Goal: Communication & Community: Answer question/provide support

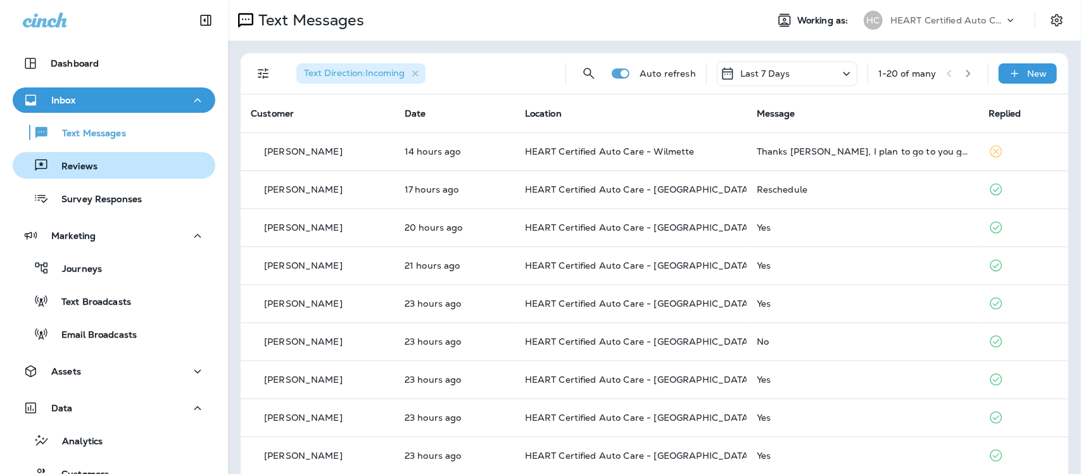
click at [67, 165] on p "Reviews" at bounding box center [73, 167] width 49 height 12
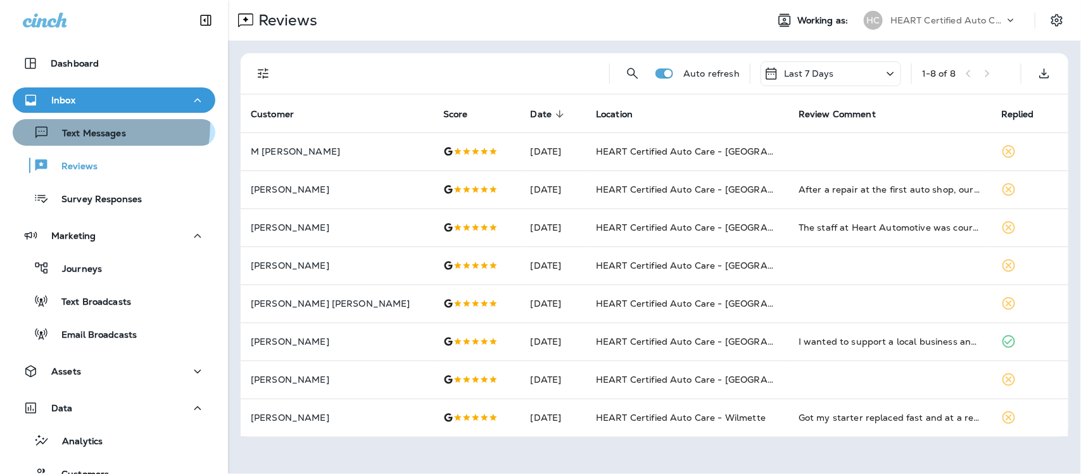
click at [87, 125] on div "Text Messages" at bounding box center [72, 132] width 108 height 19
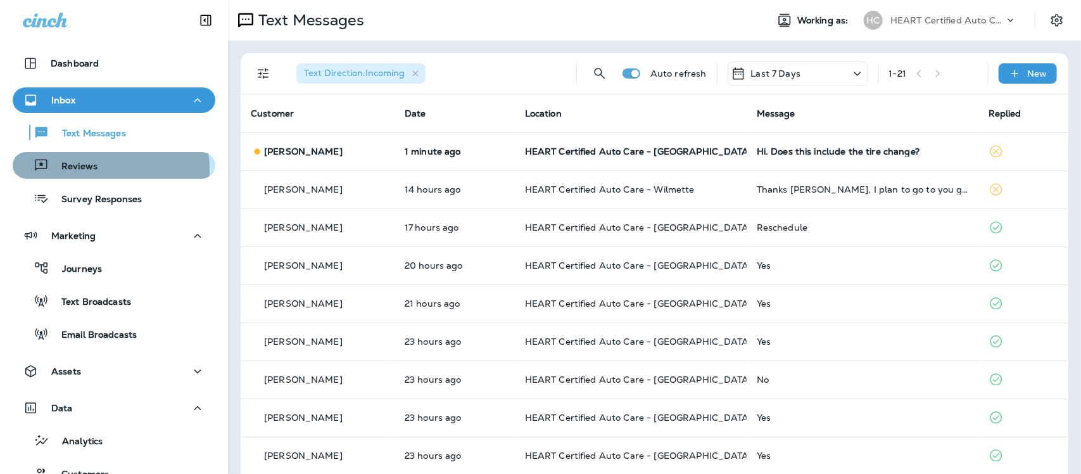
click at [79, 170] on p "Reviews" at bounding box center [73, 167] width 49 height 12
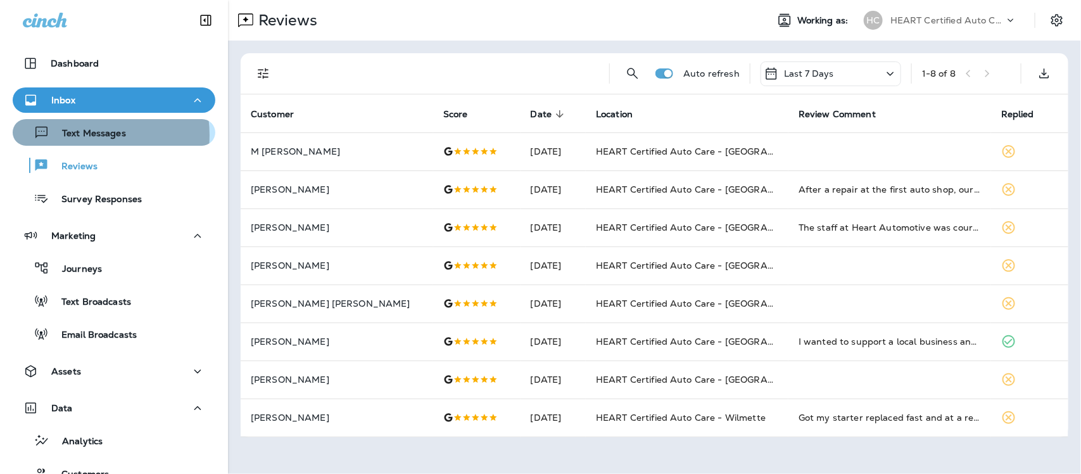
click at [87, 135] on p "Text Messages" at bounding box center [87, 134] width 77 height 12
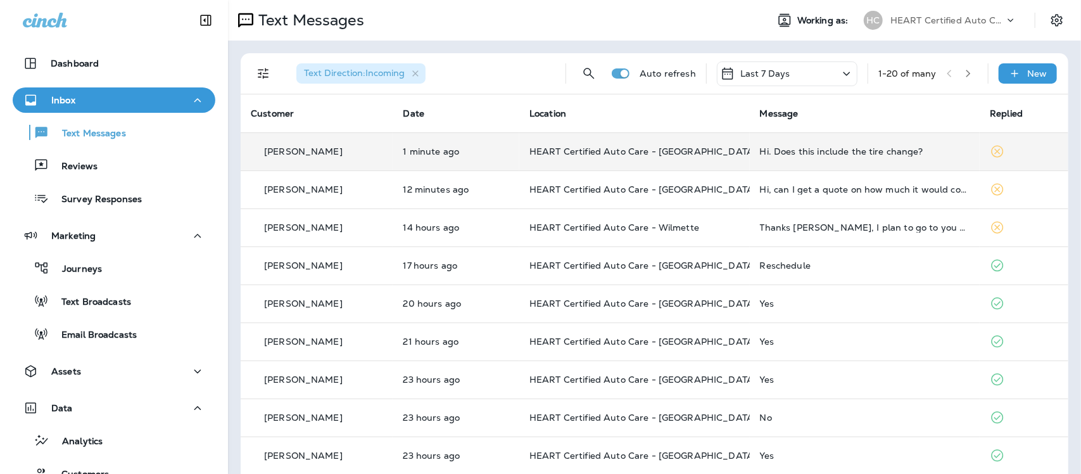
click at [837, 152] on div "Hi. Does this include the tire change?" at bounding box center [865, 151] width 210 height 10
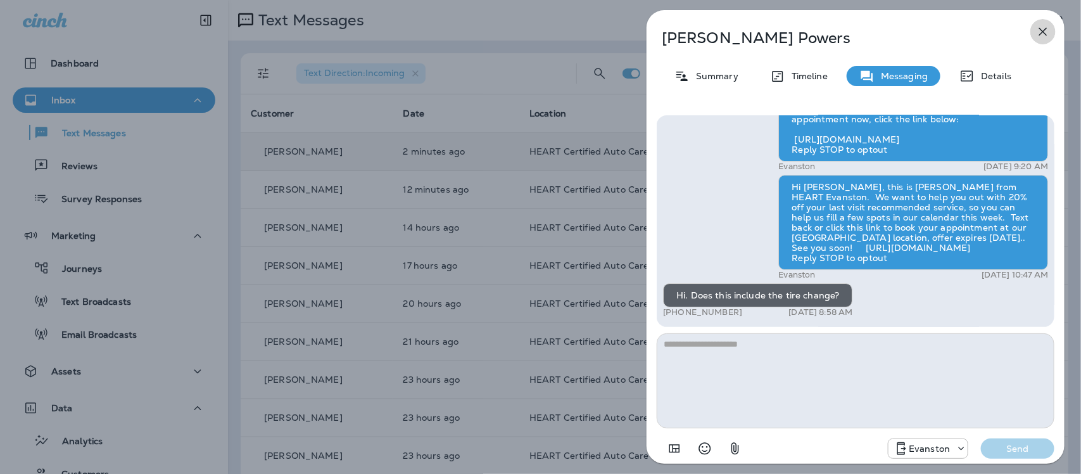
click at [1043, 30] on icon "button" at bounding box center [1043, 31] width 15 height 15
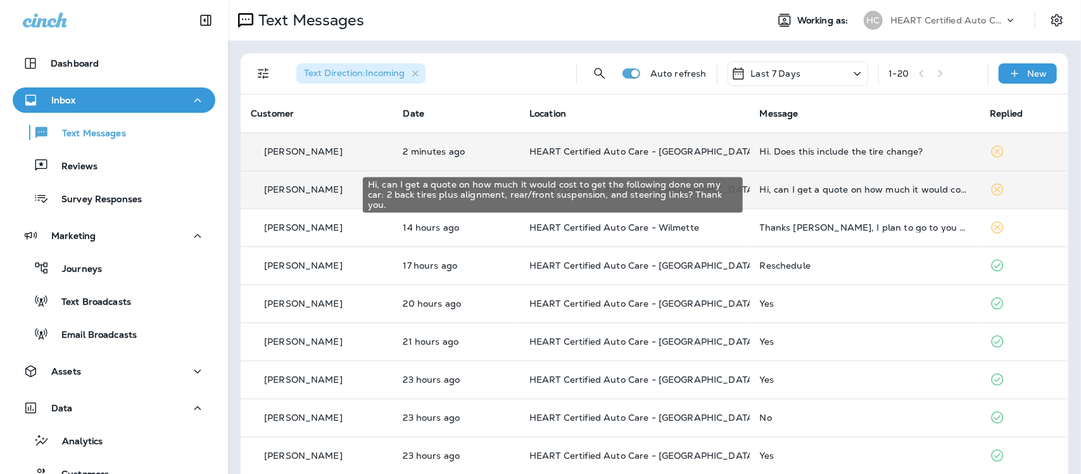
click at [834, 193] on div "Hi, can I get a quote on how much it would cost to get the following done on my…" at bounding box center [865, 189] width 210 height 10
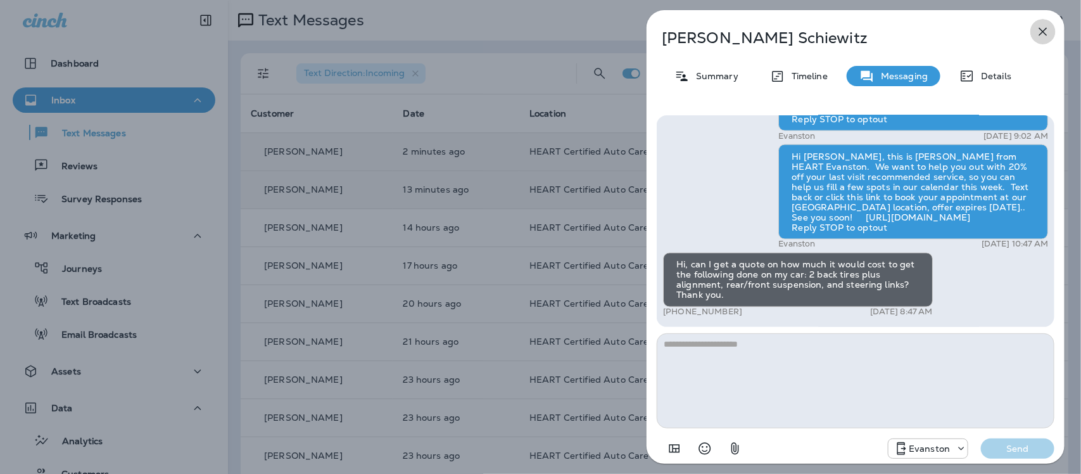
click at [1041, 33] on icon "button" at bounding box center [1043, 31] width 15 height 15
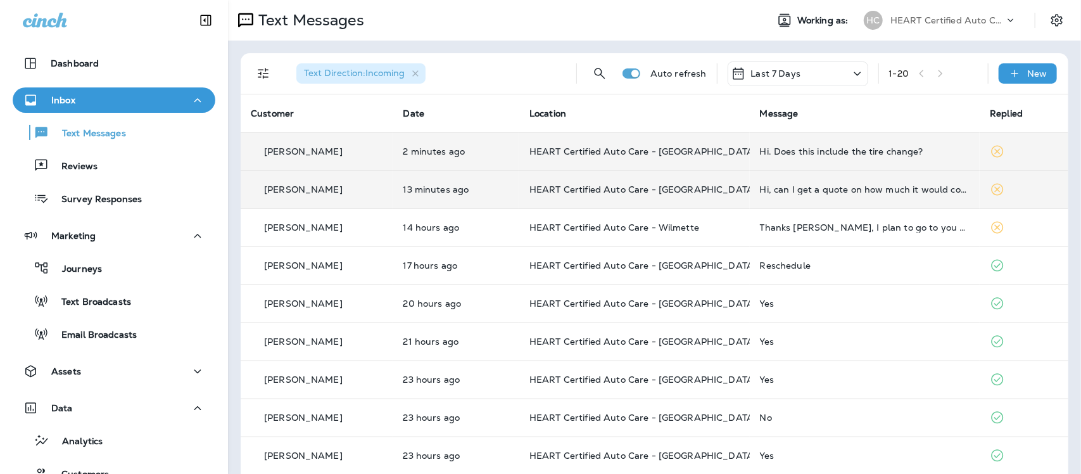
click at [824, 153] on div "Hi. Does this include the tire change?" at bounding box center [865, 151] width 210 height 10
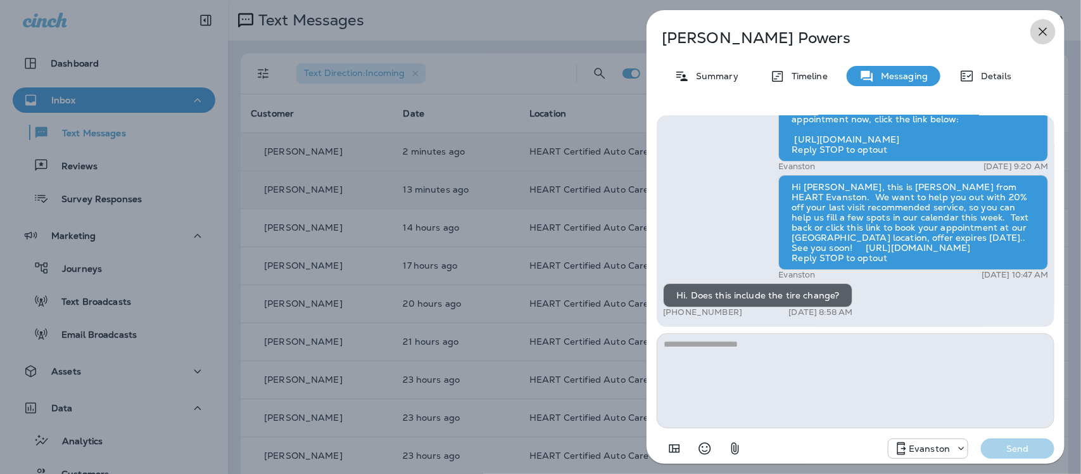
click at [1042, 29] on icon "button" at bounding box center [1043, 31] width 15 height 15
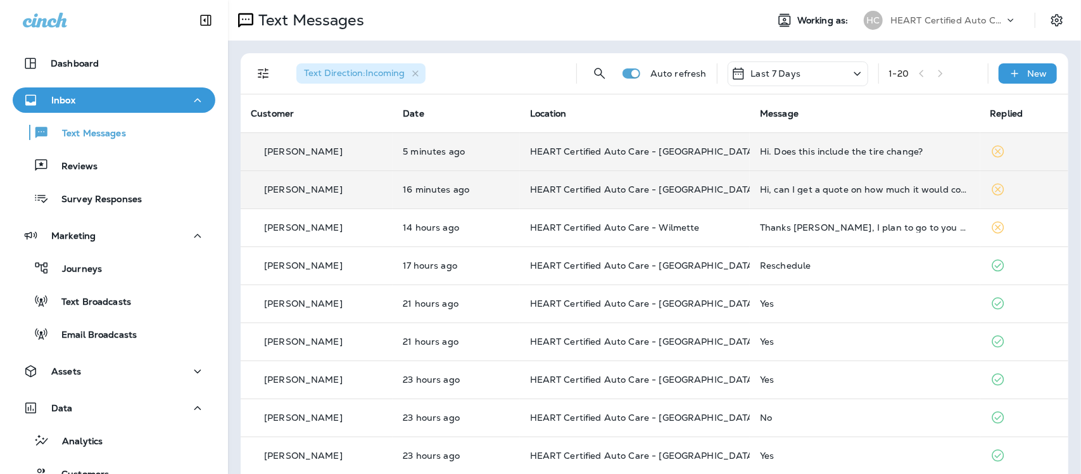
click at [831, 152] on div "Hi. Does this include the tire change?" at bounding box center [865, 151] width 210 height 10
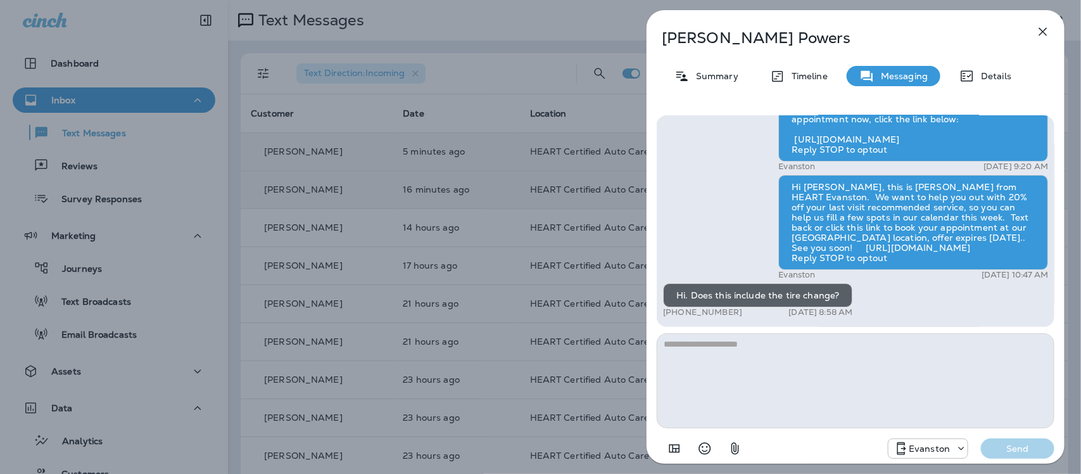
click at [1047, 30] on icon "button" at bounding box center [1043, 31] width 15 height 15
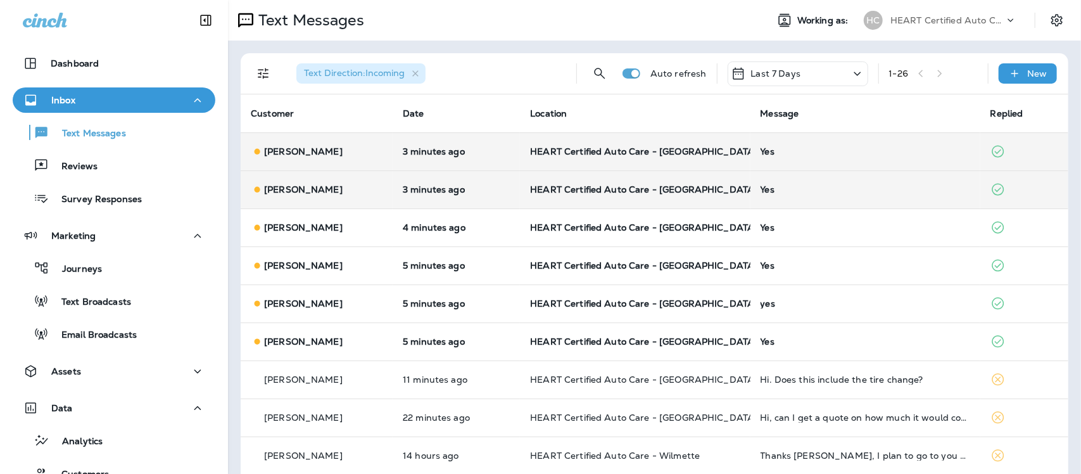
click at [761, 149] on div "Yes" at bounding box center [866, 151] width 210 height 10
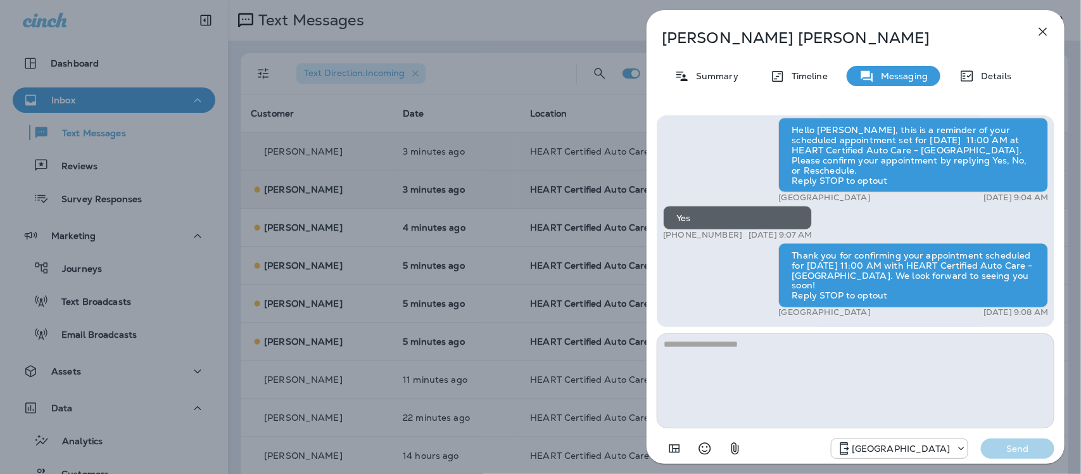
click at [1045, 33] on icon "button" at bounding box center [1044, 32] width 8 height 8
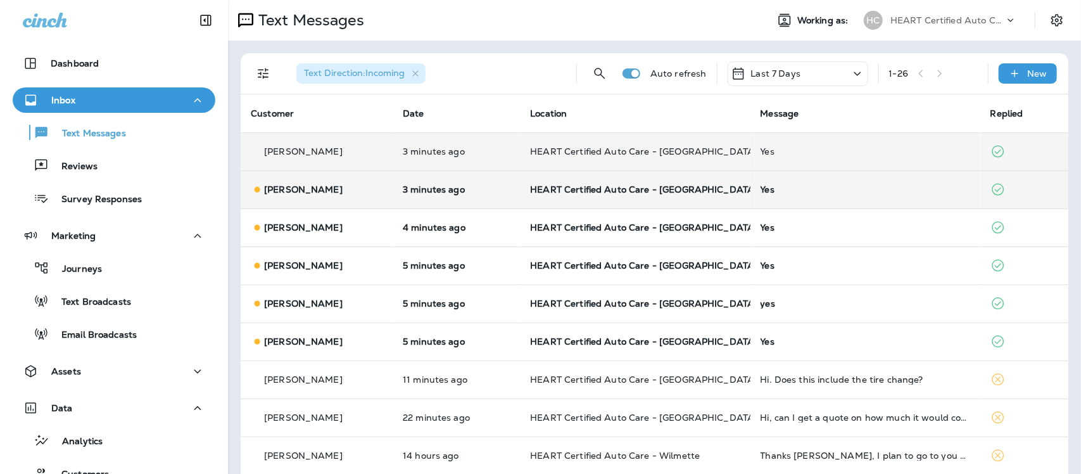
click at [776, 192] on div "Yes" at bounding box center [866, 189] width 210 height 10
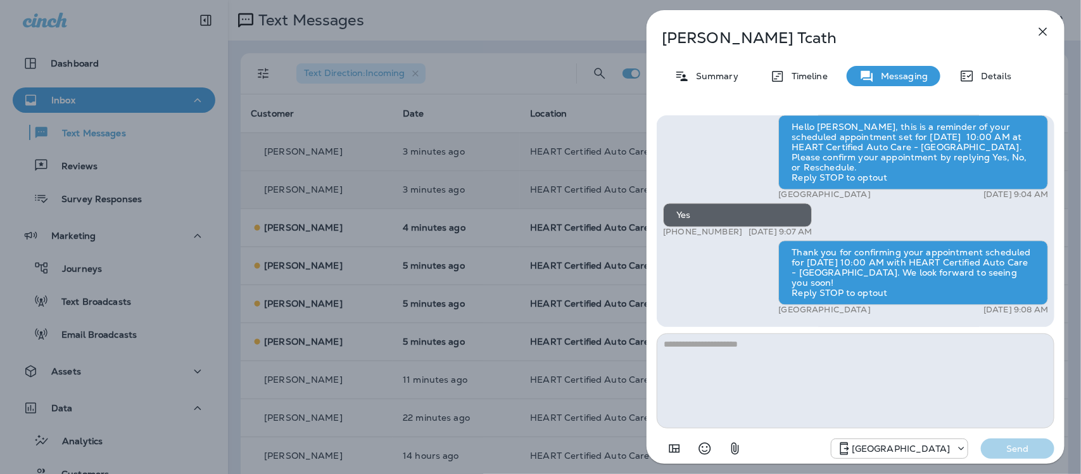
click at [1043, 29] on icon "button" at bounding box center [1043, 31] width 15 height 15
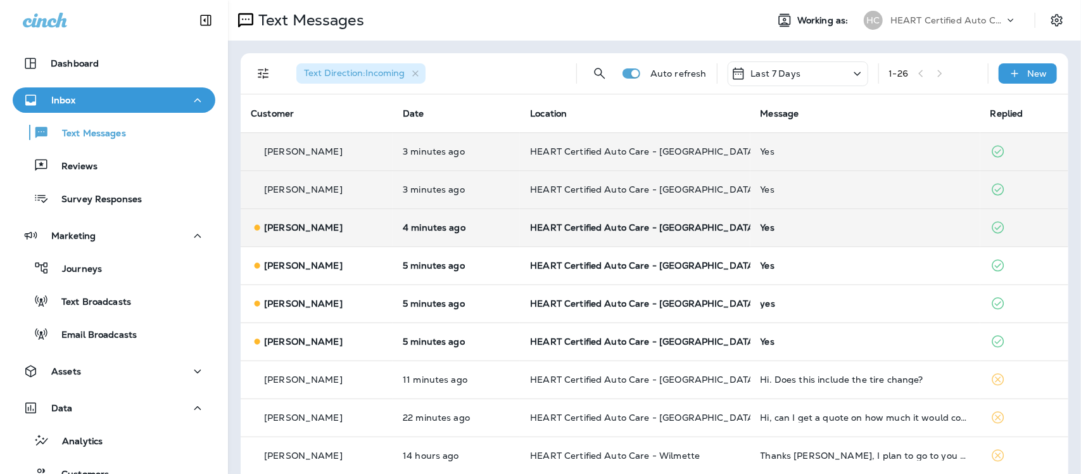
click at [761, 231] on div "Yes" at bounding box center [866, 227] width 210 height 10
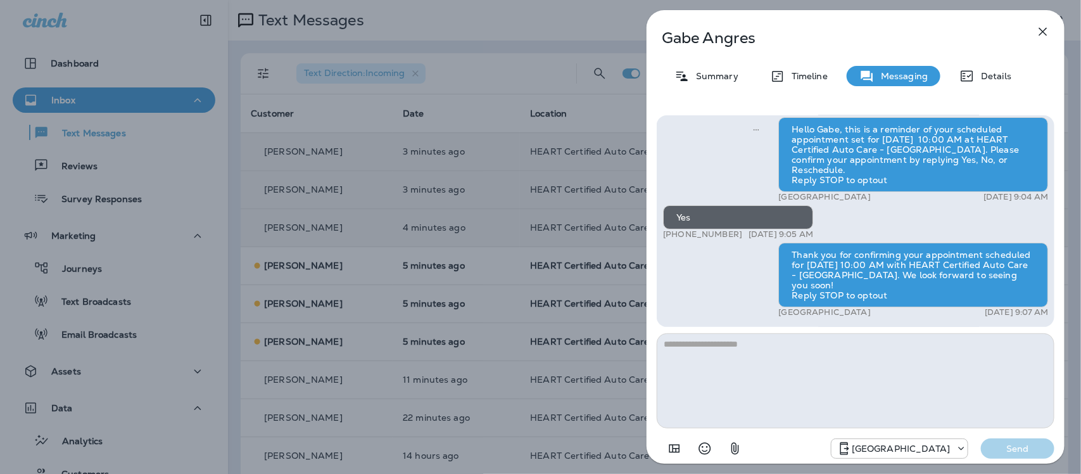
click at [1047, 29] on icon "button" at bounding box center [1043, 31] width 15 height 15
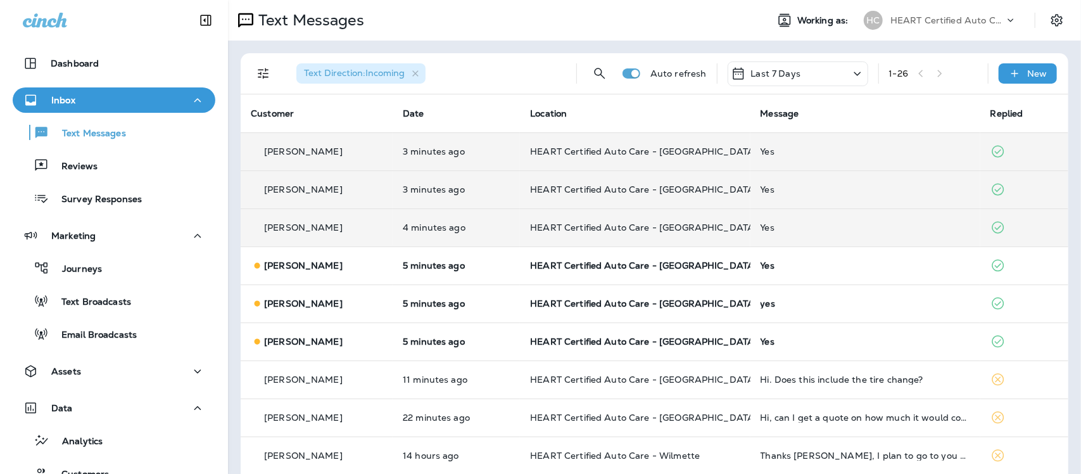
click at [761, 268] on div "Yes" at bounding box center [866, 265] width 210 height 10
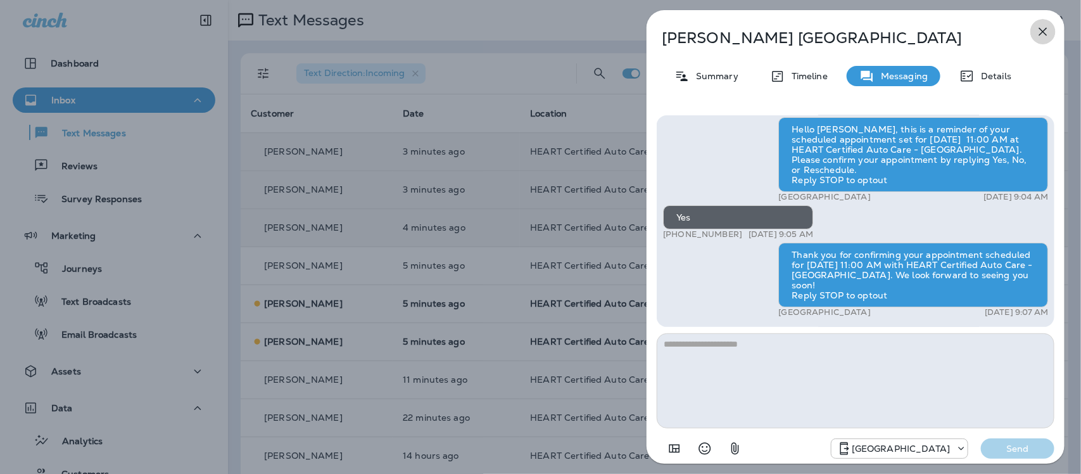
click at [1046, 30] on icon "button" at bounding box center [1043, 31] width 15 height 15
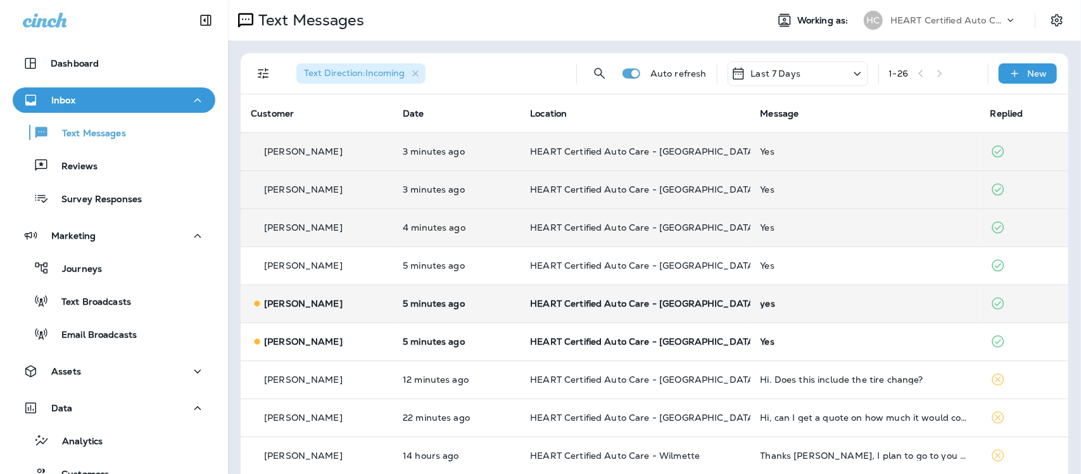
click at [762, 303] on div "yes" at bounding box center [866, 303] width 210 height 10
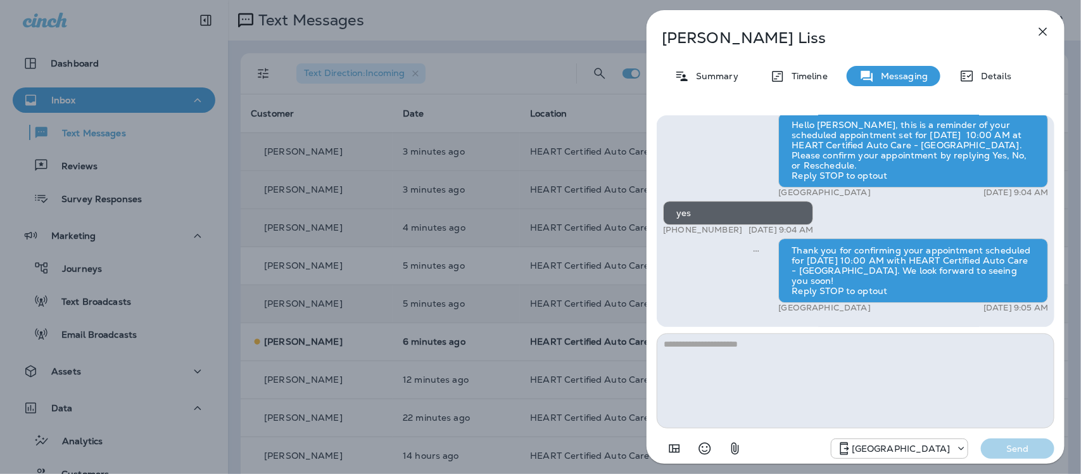
click at [1043, 27] on icon "button" at bounding box center [1043, 31] width 15 height 15
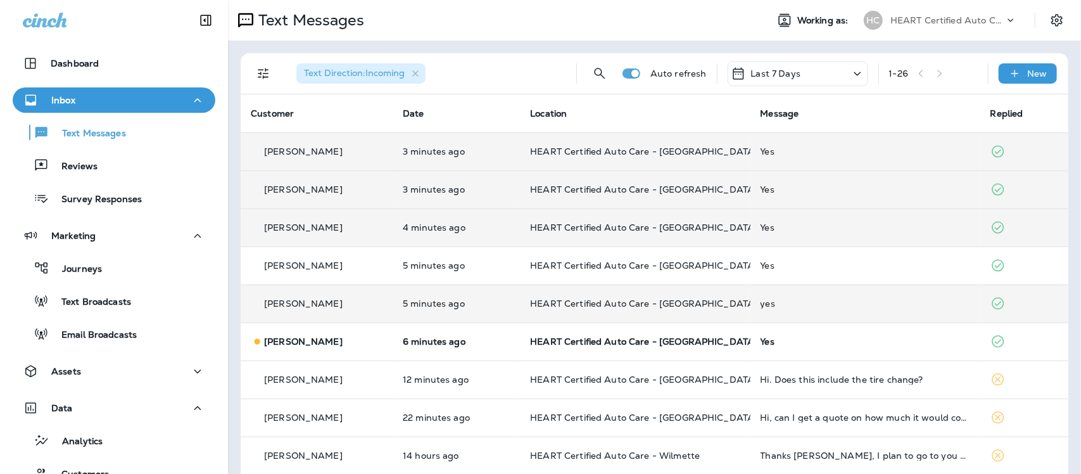
click at [759, 347] on td "Yes" at bounding box center [866, 341] width 230 height 38
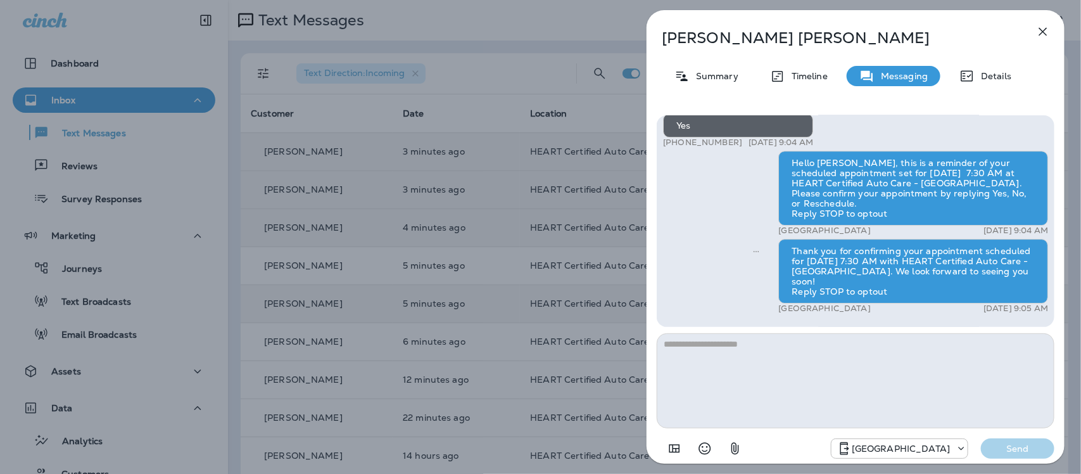
click at [1041, 30] on icon "button" at bounding box center [1043, 31] width 15 height 15
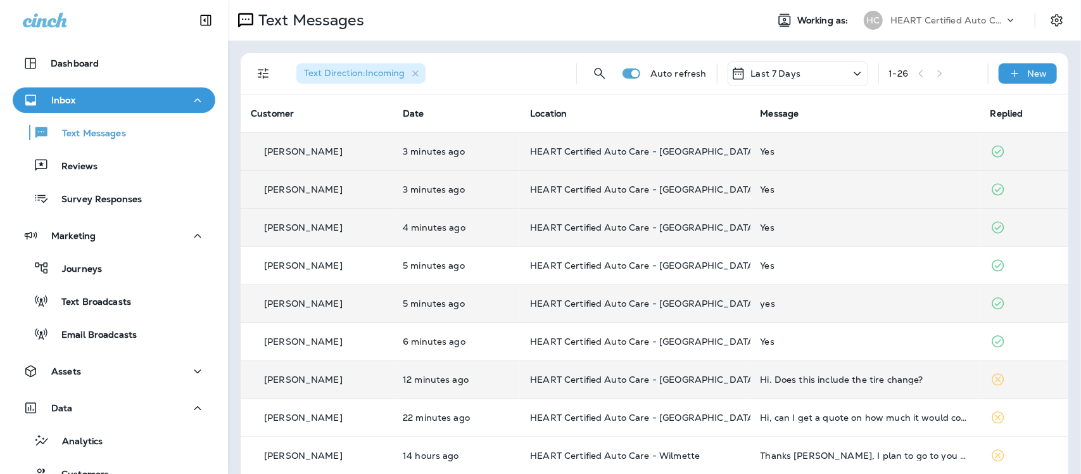
click at [834, 378] on div "Hi. Does this include the tire change?" at bounding box center [866, 379] width 210 height 10
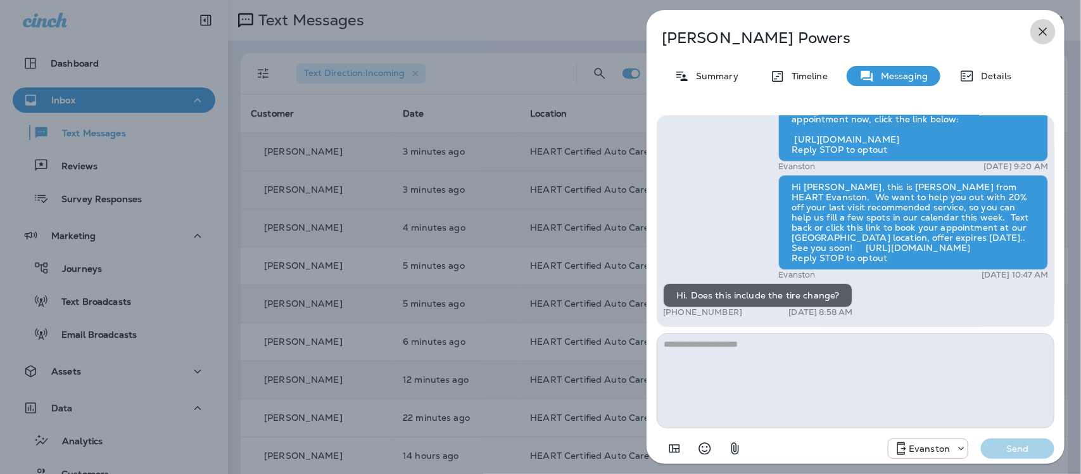
click at [1043, 32] on icon "button" at bounding box center [1044, 32] width 8 height 8
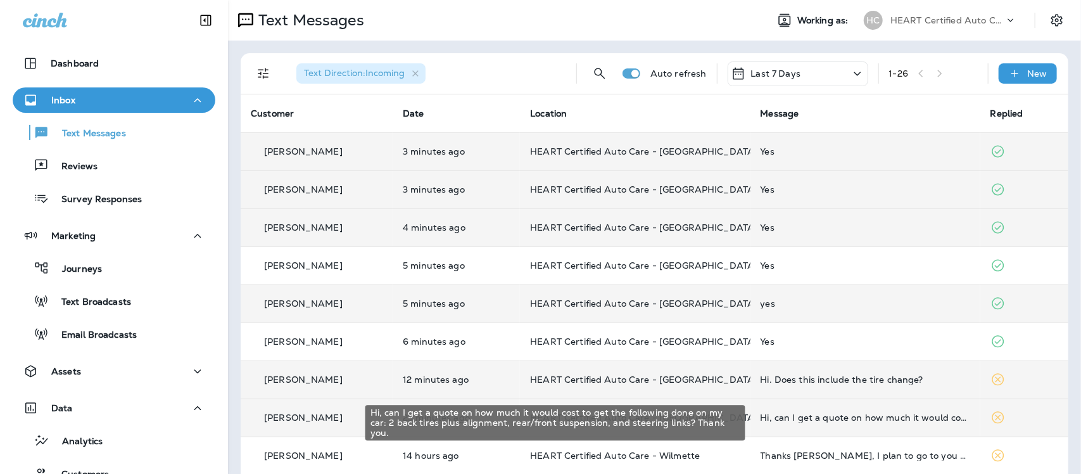
click at [843, 418] on div "Hi, can I get a quote on how much it would cost to get the following done on my…" at bounding box center [866, 417] width 210 height 10
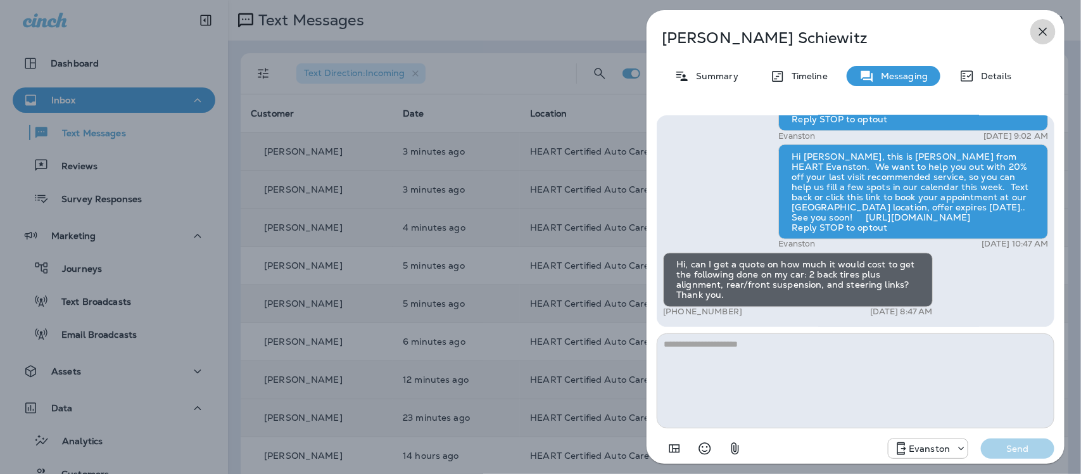
click at [1047, 30] on icon "button" at bounding box center [1043, 31] width 15 height 15
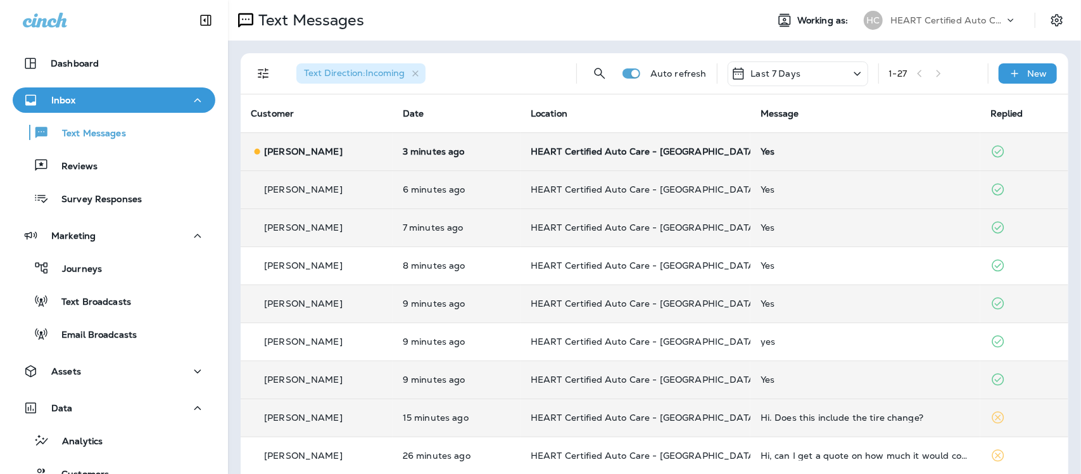
click at [763, 147] on div "Yes" at bounding box center [866, 151] width 210 height 10
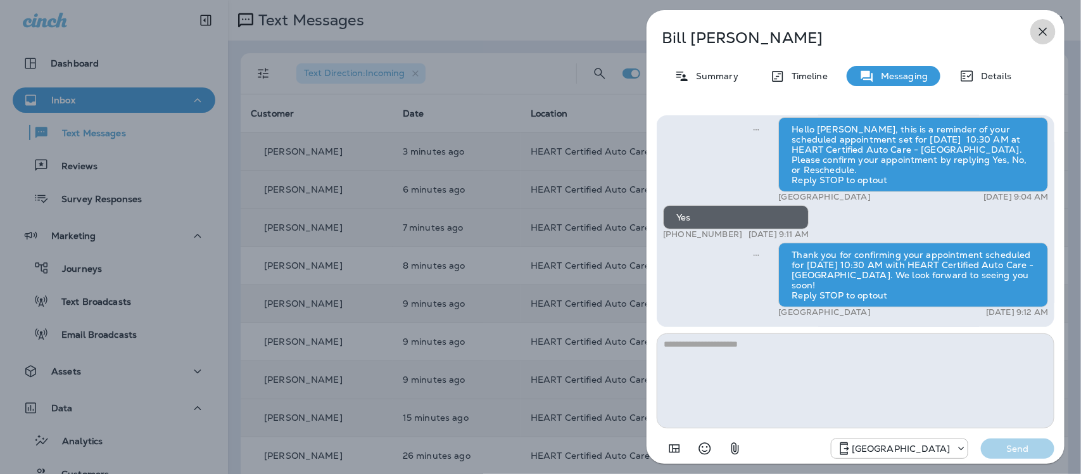
click at [1044, 32] on icon "button" at bounding box center [1044, 32] width 8 height 8
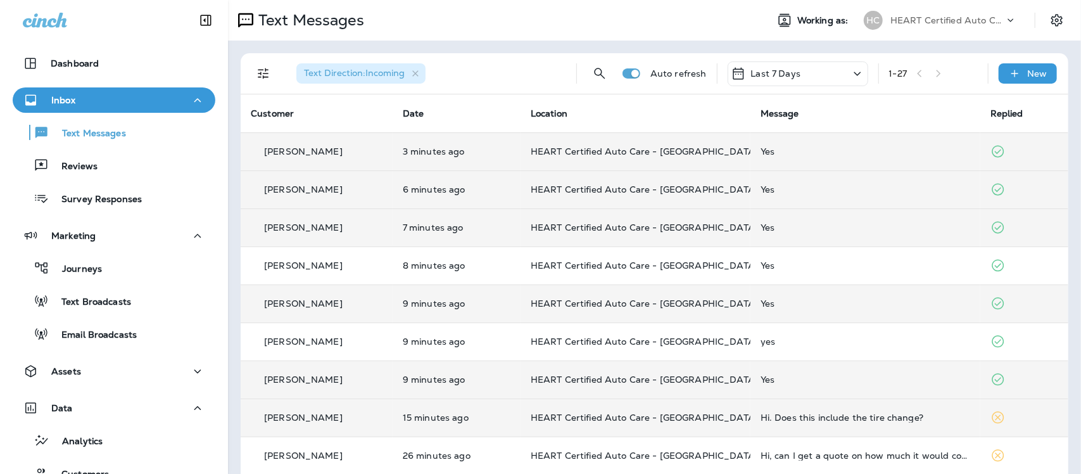
click at [877, 423] on td "Hi. Does this include the tire change?" at bounding box center [866, 417] width 230 height 38
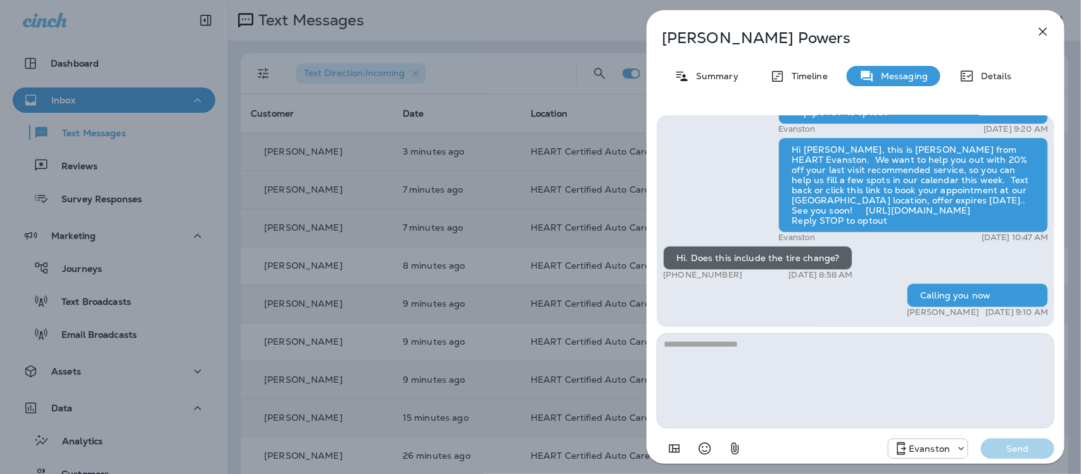
click at [1047, 29] on icon "button" at bounding box center [1044, 32] width 8 height 8
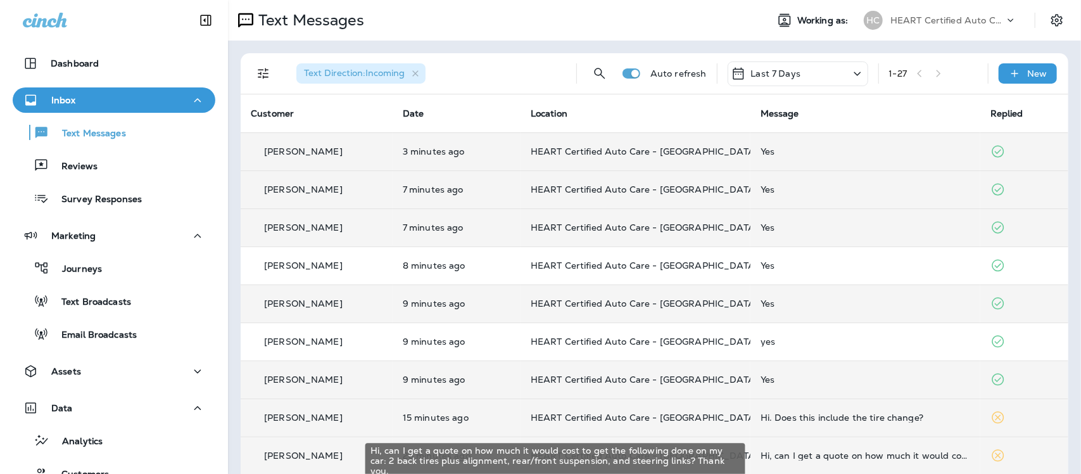
click at [862, 458] on div "Hi, can I get a quote on how much it would cost to get the following done on my…" at bounding box center [866, 455] width 210 height 10
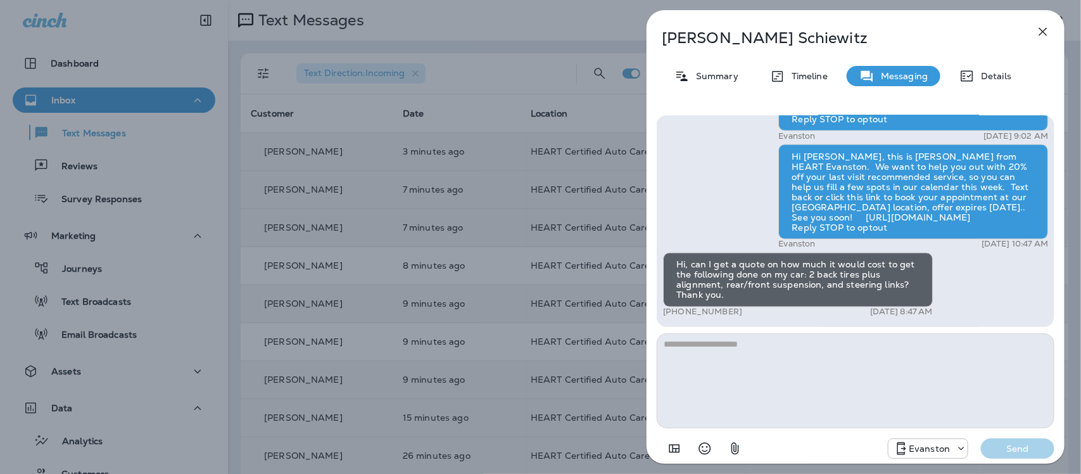
click at [1044, 35] on icon "button" at bounding box center [1043, 31] width 15 height 15
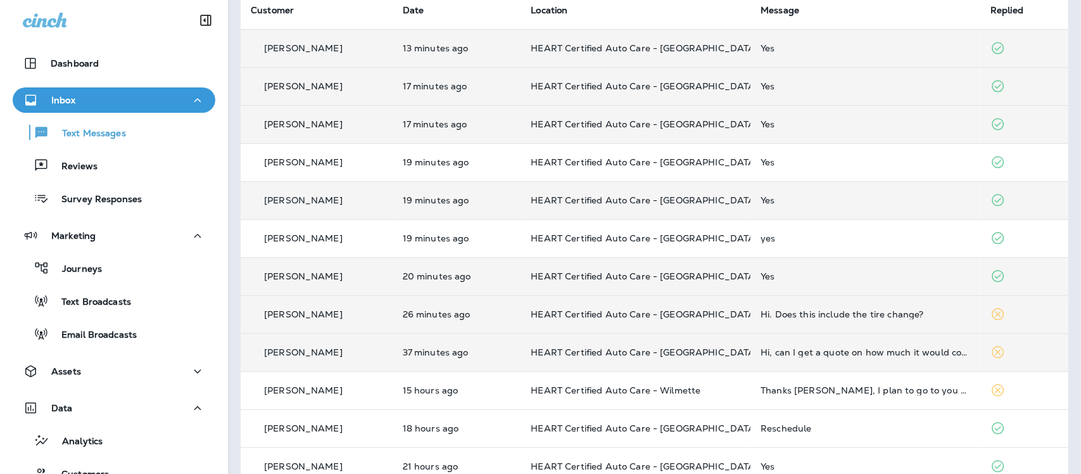
scroll to position [158, 0]
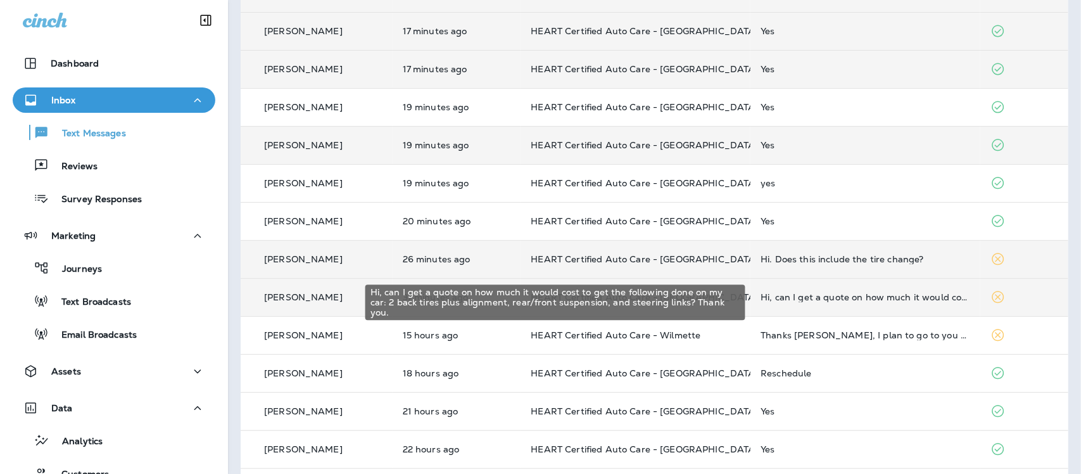
click at [846, 296] on div "Hi, can I get a quote on how much it would cost to get the following done on my…" at bounding box center [866, 297] width 210 height 10
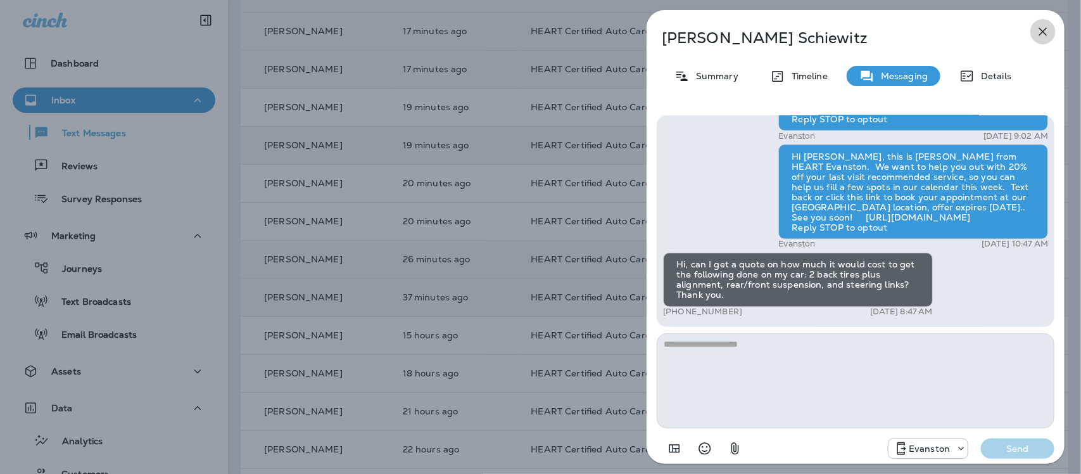
drag, startPoint x: 1047, startPoint y: 29, endPoint x: 1034, endPoint y: 30, distance: 13.4
click at [1047, 29] on icon "button" at bounding box center [1043, 31] width 15 height 15
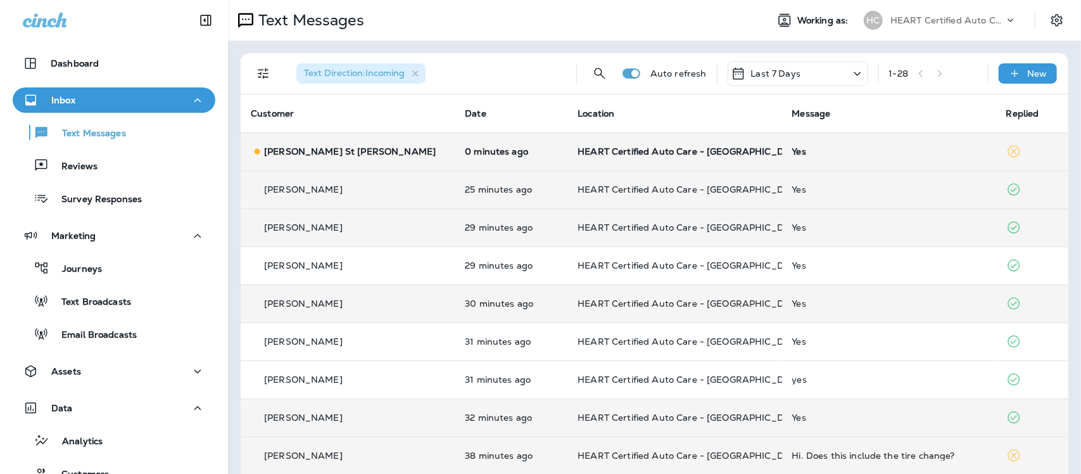
click at [793, 150] on div "Yes" at bounding box center [890, 151] width 194 height 10
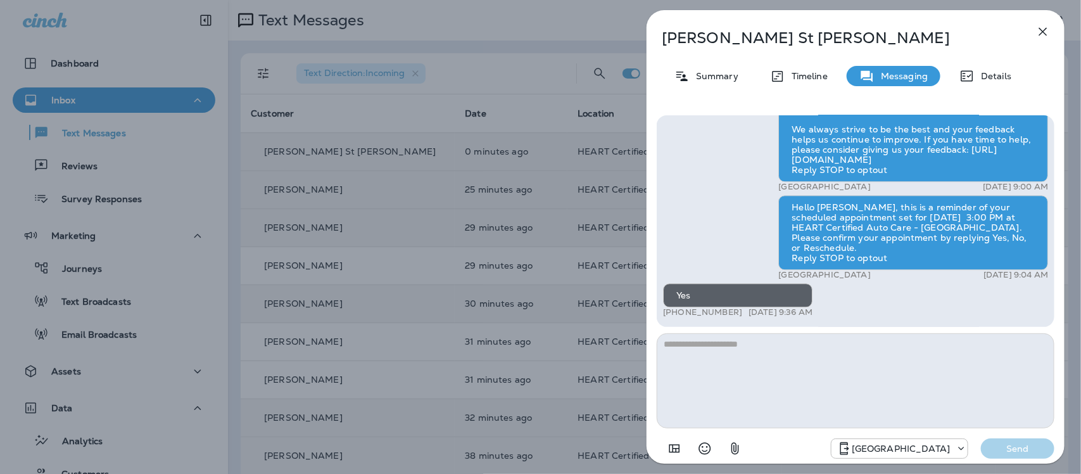
click at [1046, 29] on icon "button" at bounding box center [1044, 32] width 8 height 8
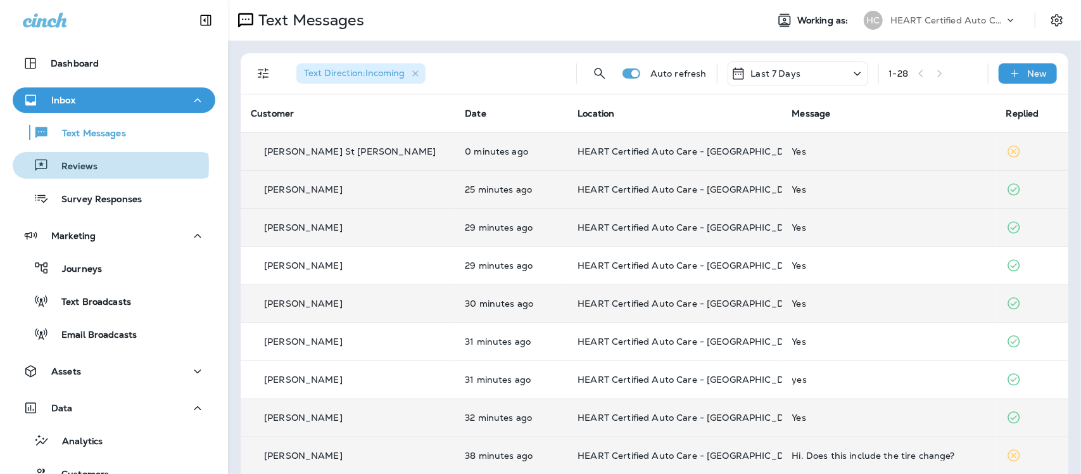
drag, startPoint x: 90, startPoint y: 165, endPoint x: 129, endPoint y: 173, distance: 39.4
click at [90, 166] on p "Reviews" at bounding box center [73, 167] width 49 height 12
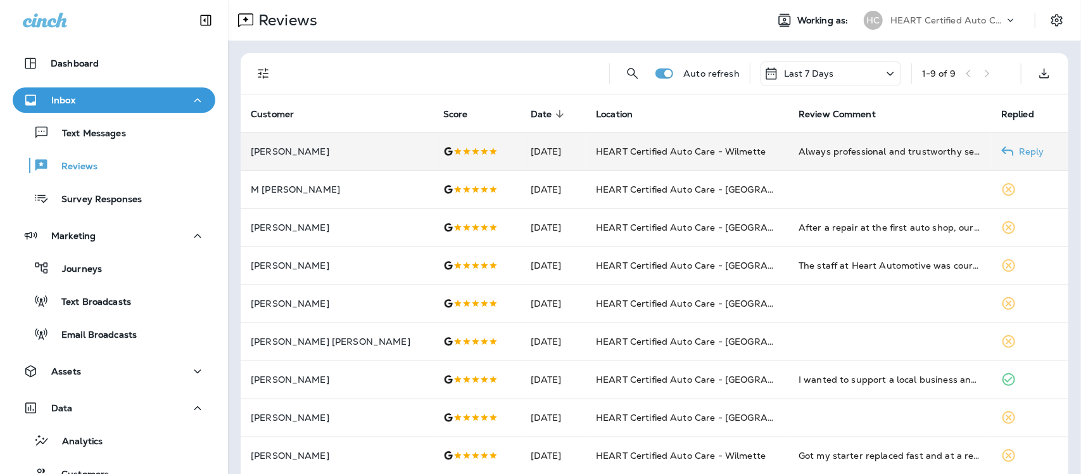
click at [801, 156] on div "Always professional and trustworthy service!" at bounding box center [890, 151] width 182 height 13
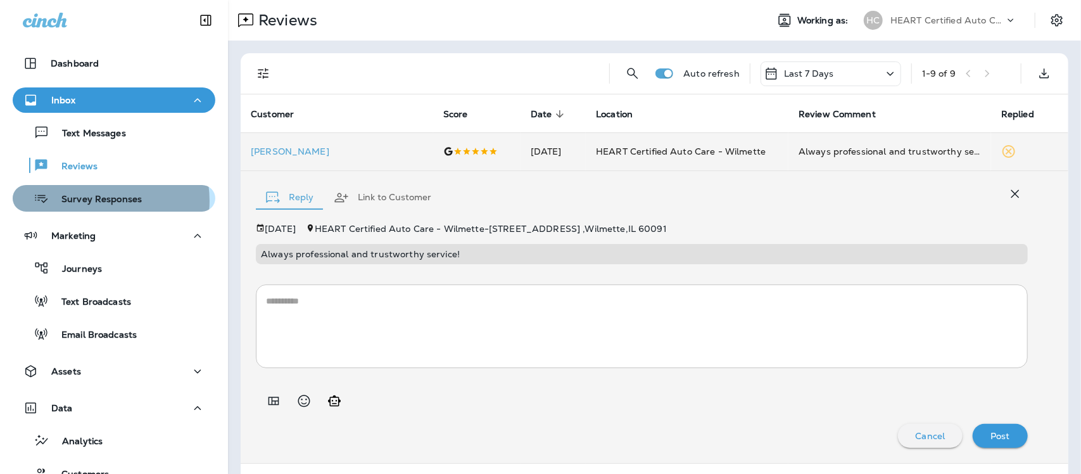
click at [92, 201] on p "Survey Responses" at bounding box center [95, 200] width 93 height 12
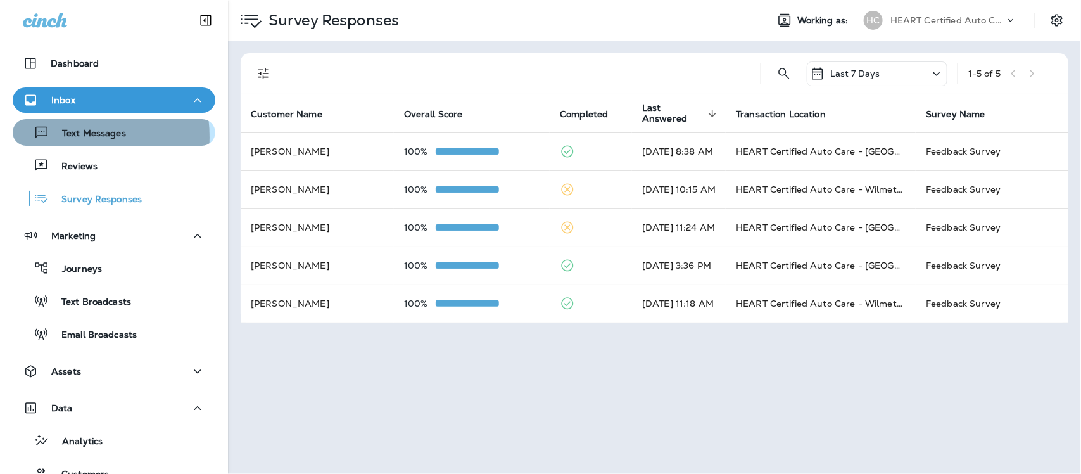
click at [59, 137] on p "Text Messages" at bounding box center [87, 134] width 77 height 12
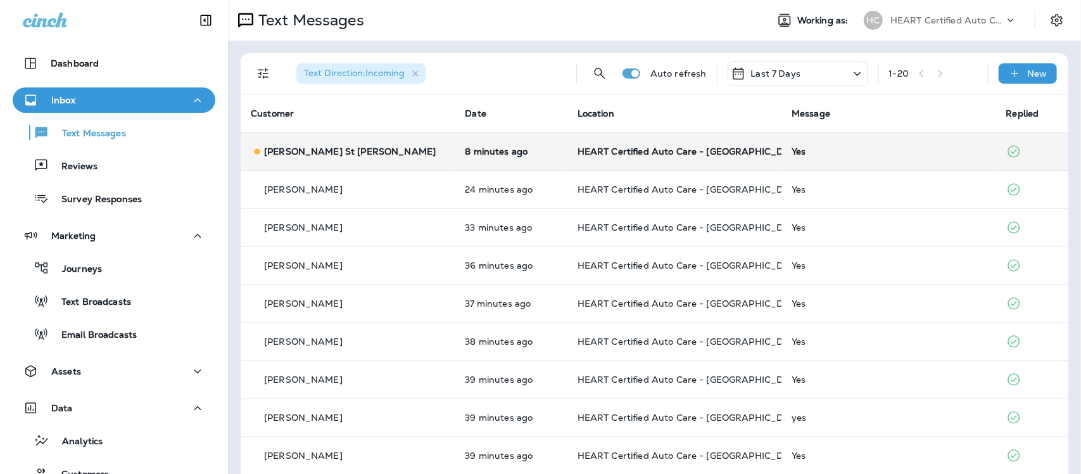
click at [792, 152] on div "Yes" at bounding box center [889, 151] width 194 height 10
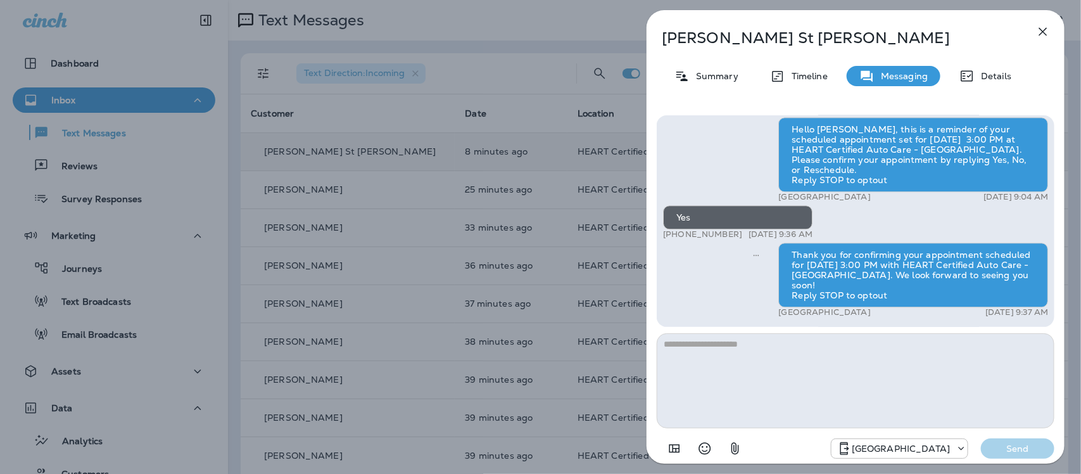
click at [1043, 27] on icon "button" at bounding box center [1043, 31] width 15 height 15
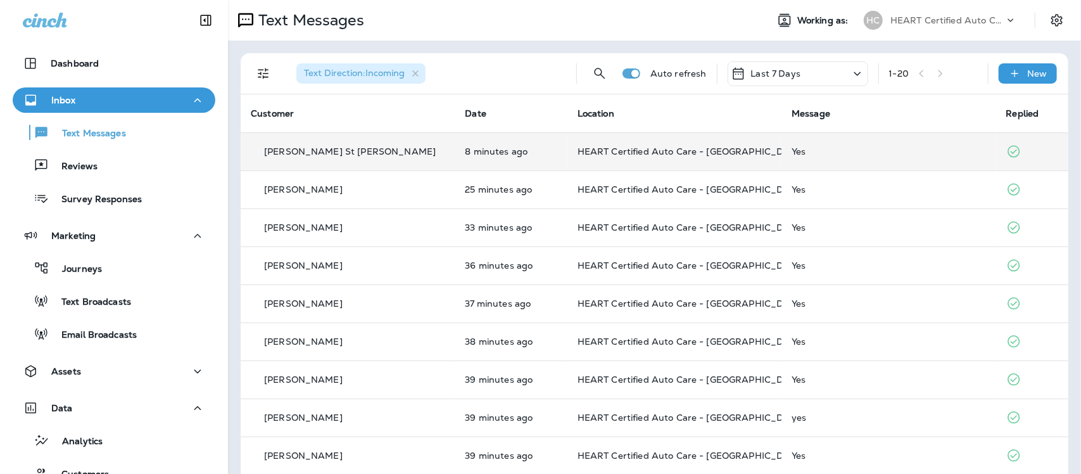
click at [97, 167] on div "Reviews" at bounding box center [114, 165] width 193 height 19
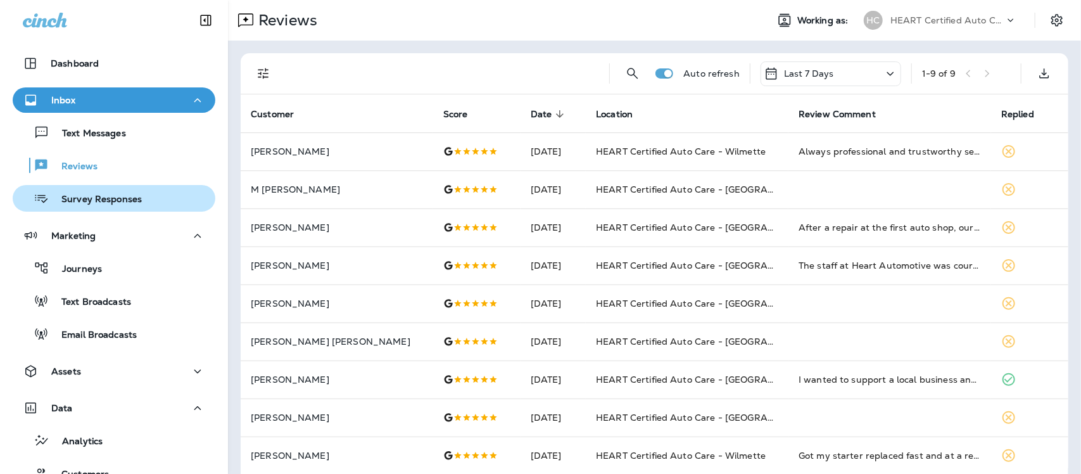
click at [93, 200] on p "Survey Responses" at bounding box center [95, 200] width 93 height 12
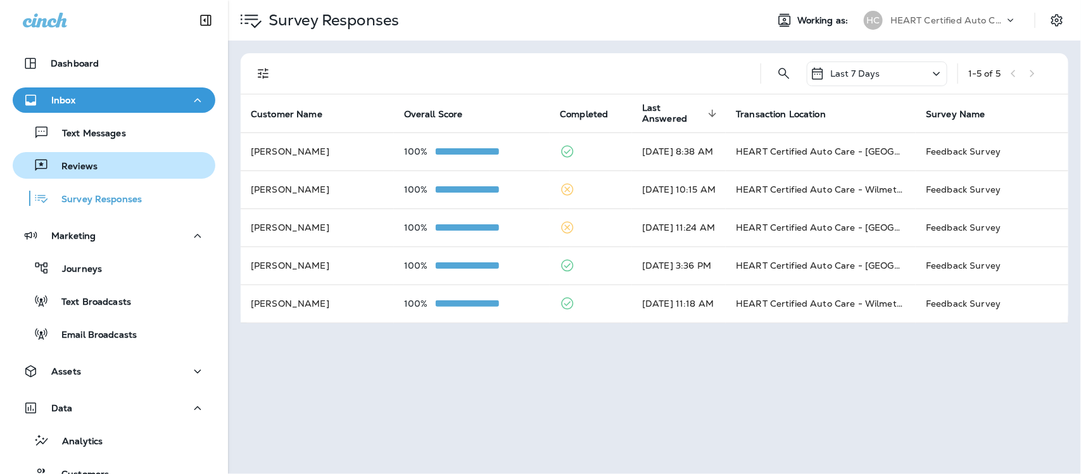
click at [73, 167] on p "Reviews" at bounding box center [73, 167] width 49 height 12
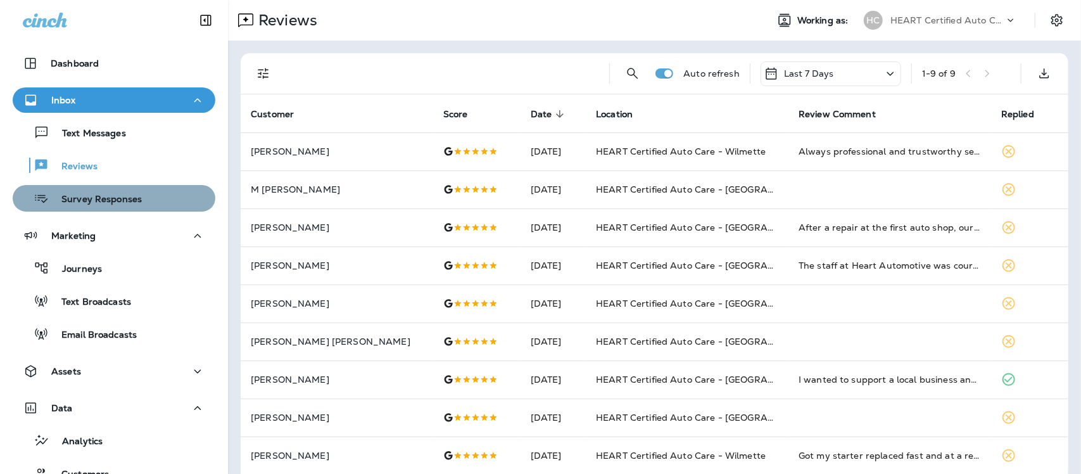
click at [116, 198] on p "Survey Responses" at bounding box center [95, 200] width 93 height 12
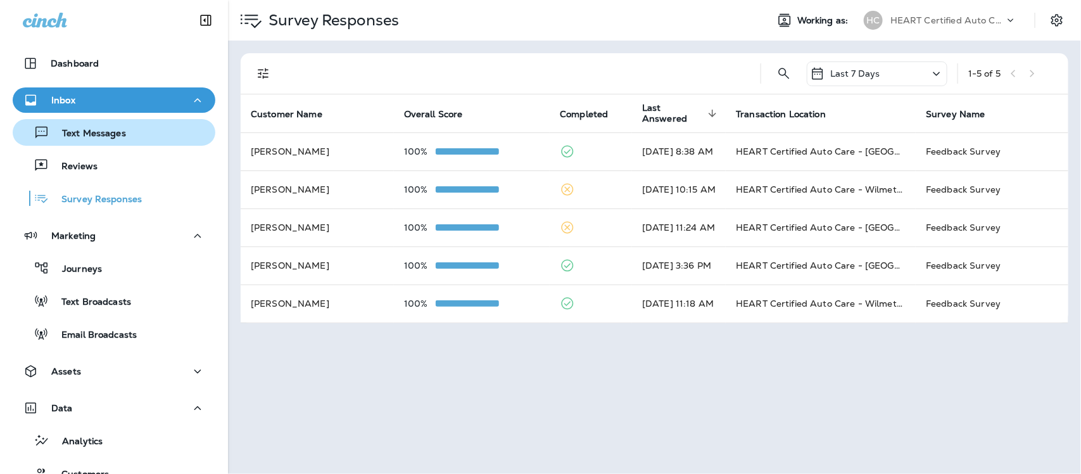
drag, startPoint x: 113, startPoint y: 137, endPoint x: 121, endPoint y: 122, distance: 17.3
click at [114, 137] on p "Text Messages" at bounding box center [87, 134] width 77 height 12
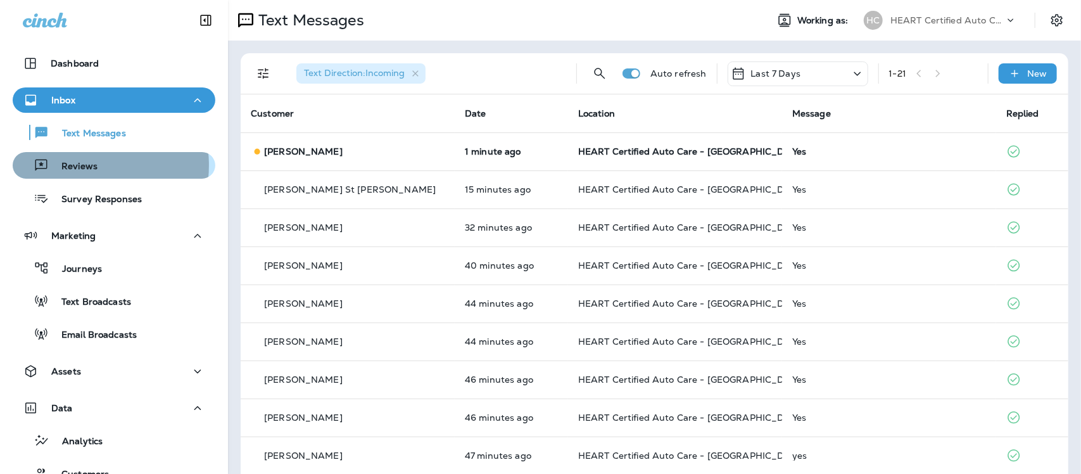
click at [77, 165] on p "Reviews" at bounding box center [73, 167] width 49 height 12
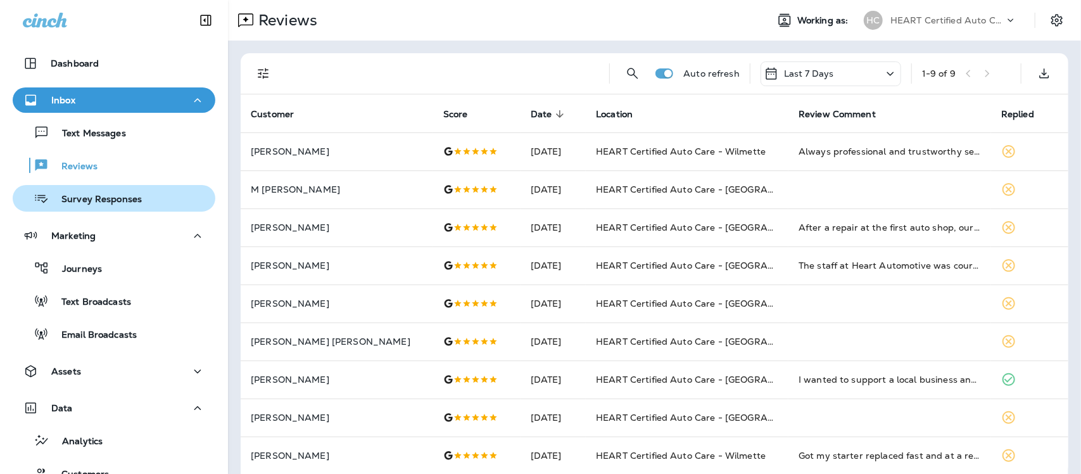
click at [102, 205] on div "Survey Responses" at bounding box center [80, 198] width 124 height 19
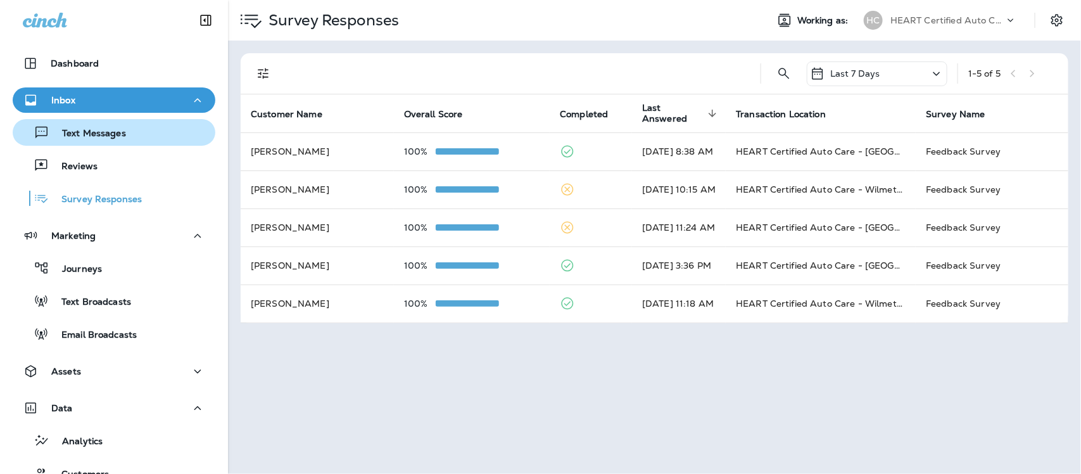
click at [99, 132] on p "Text Messages" at bounding box center [87, 134] width 77 height 12
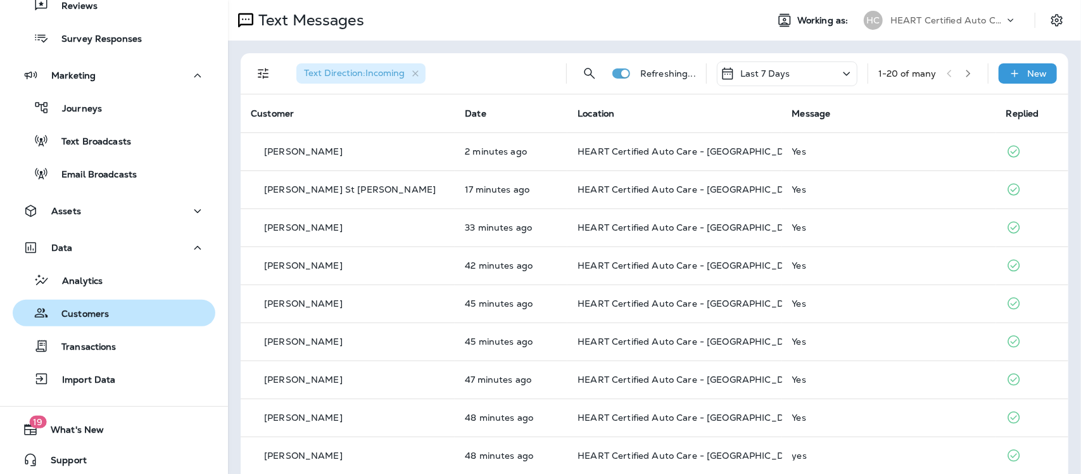
scroll to position [165, 0]
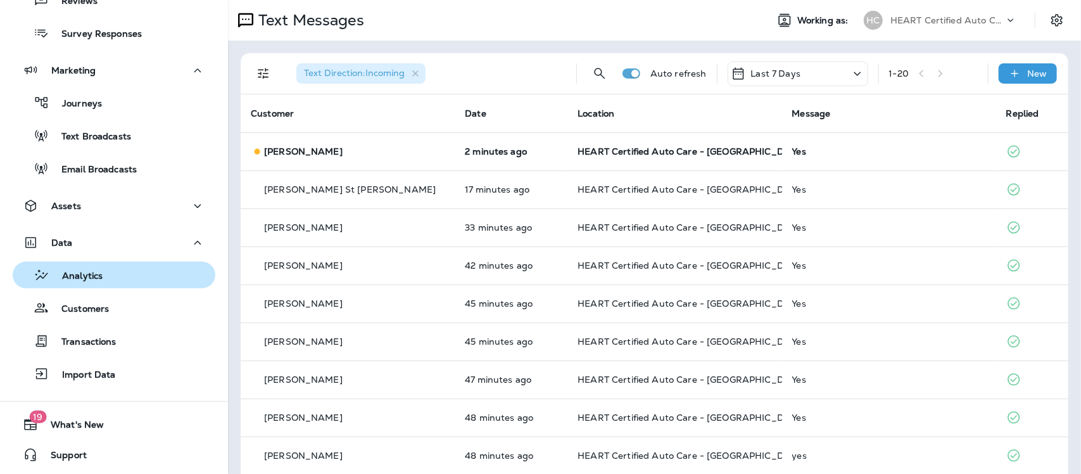
click at [87, 274] on p "Analytics" at bounding box center [75, 277] width 53 height 12
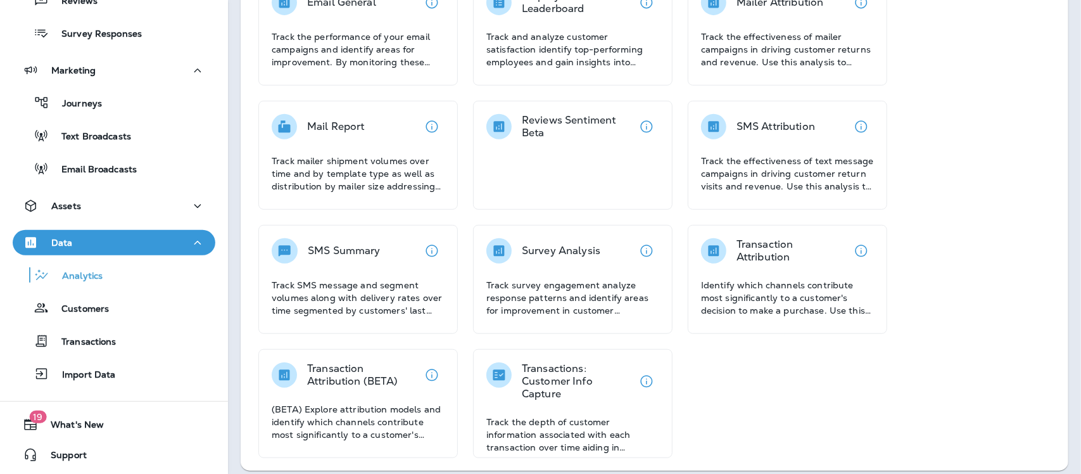
scroll to position [255, 0]
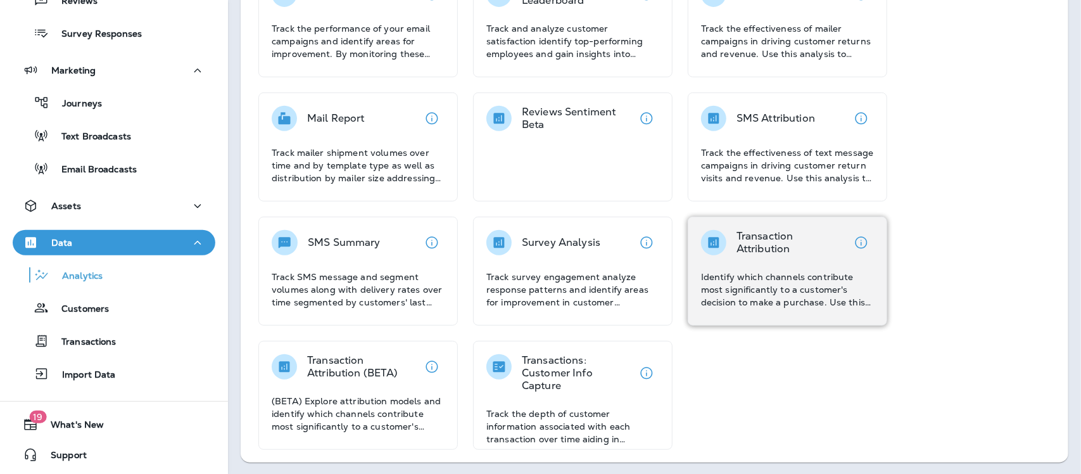
click at [748, 283] on p "Identify which channels contribute most significantly to a customer's decision …" at bounding box center [787, 290] width 173 height 38
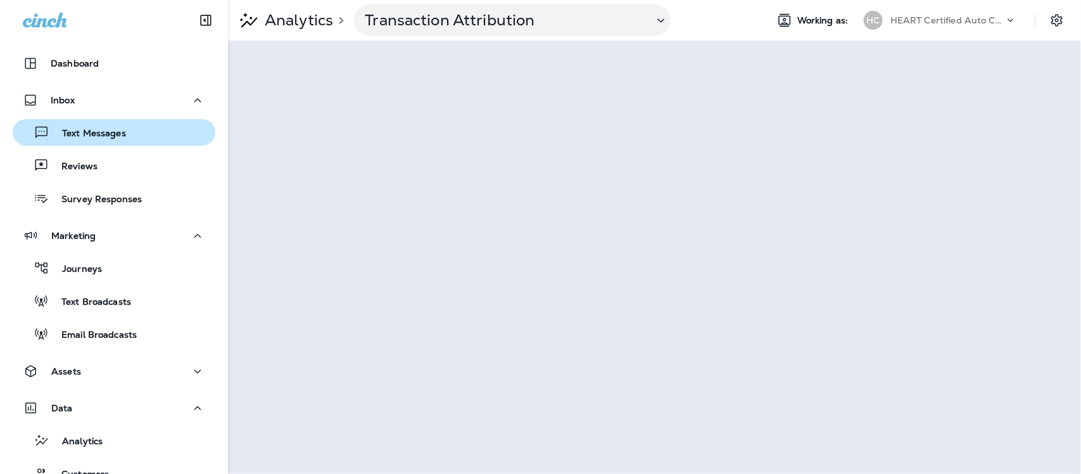
click at [71, 134] on p "Text Messages" at bounding box center [87, 134] width 77 height 12
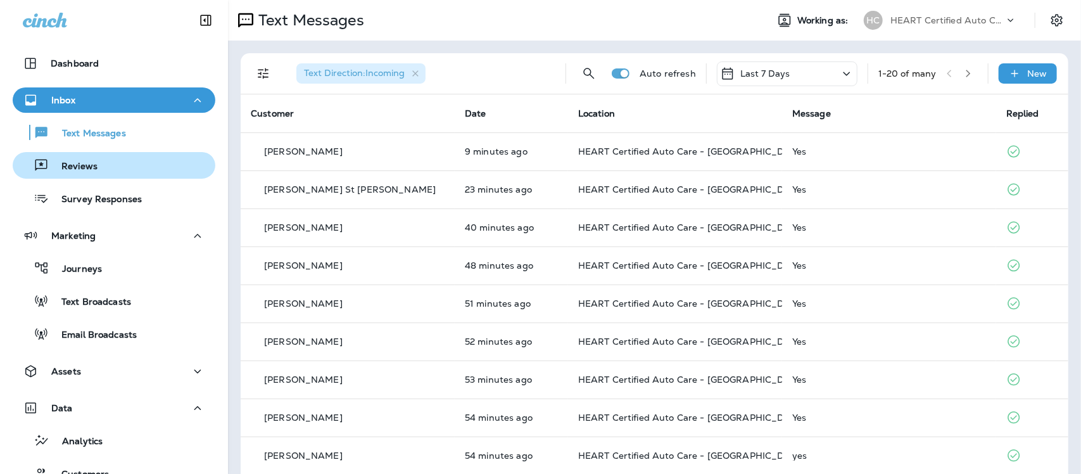
click at [84, 165] on p "Reviews" at bounding box center [73, 167] width 49 height 12
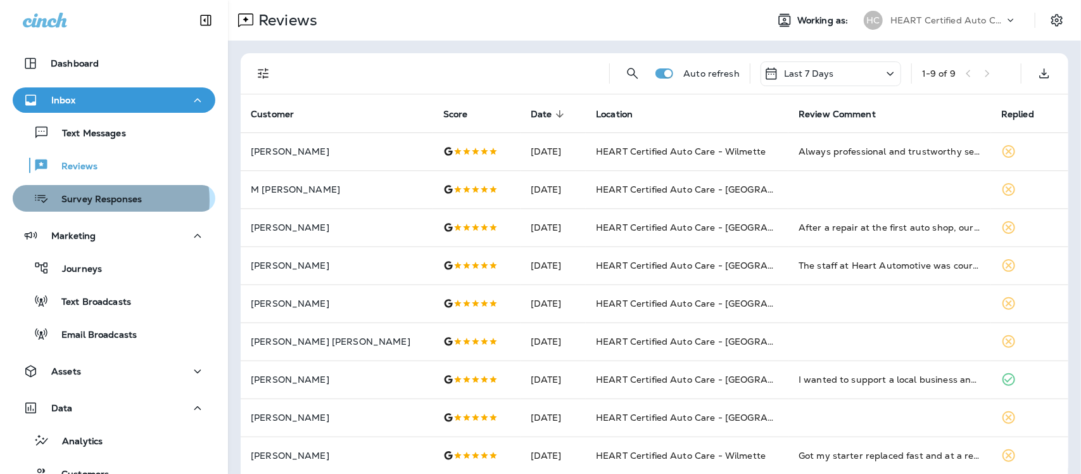
click at [103, 200] on p "Survey Responses" at bounding box center [95, 200] width 93 height 12
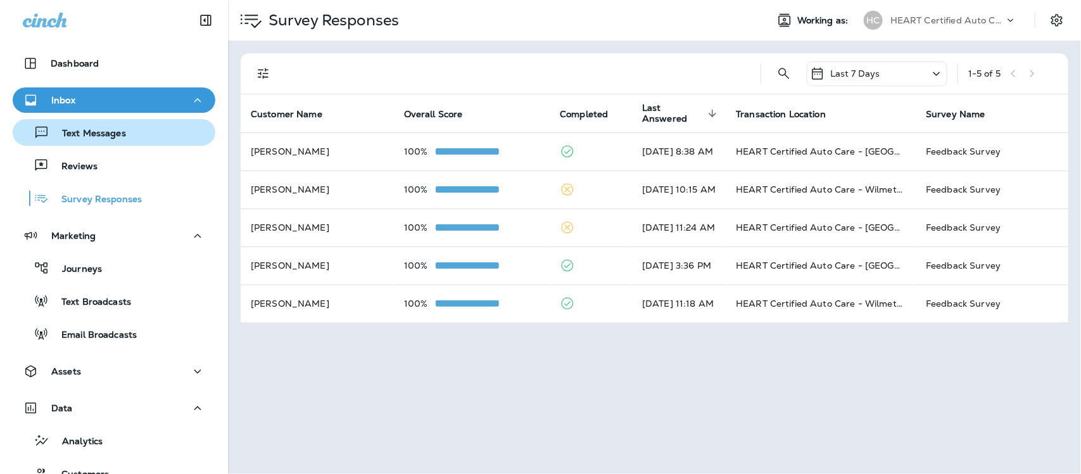
click at [99, 128] on p "Text Messages" at bounding box center [87, 134] width 77 height 12
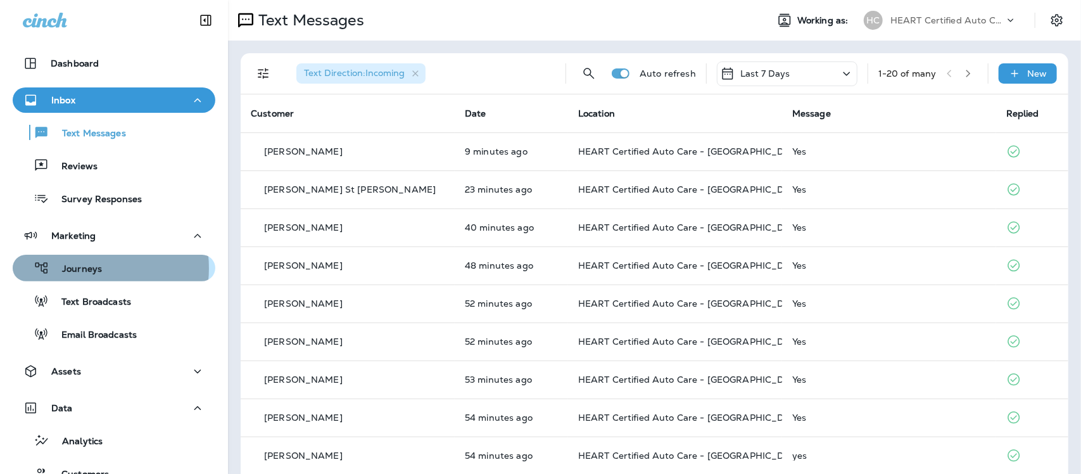
click at [81, 268] on p "Journeys" at bounding box center [75, 270] width 53 height 12
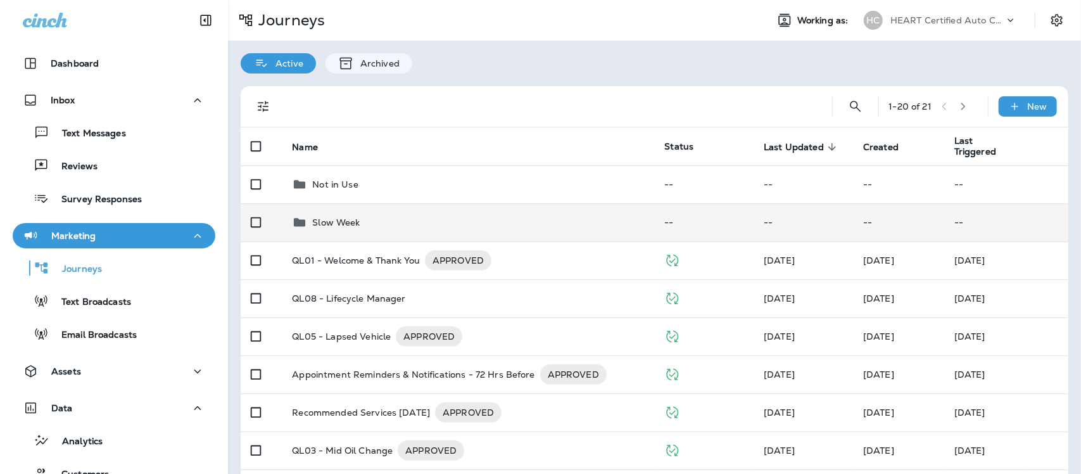
click at [358, 225] on p "Slow Week" at bounding box center [336, 222] width 48 height 10
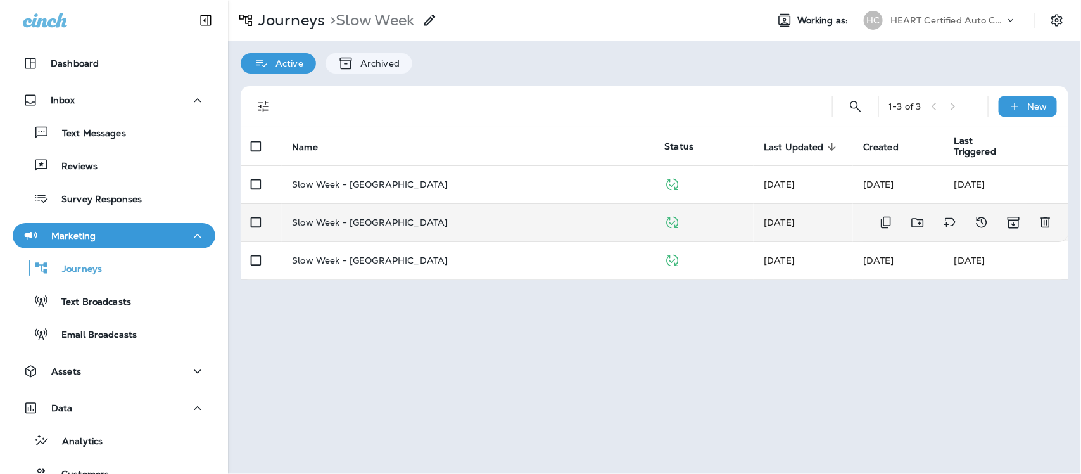
click at [366, 217] on p "Slow Week - [GEOGRAPHIC_DATA]" at bounding box center [370, 222] width 156 height 10
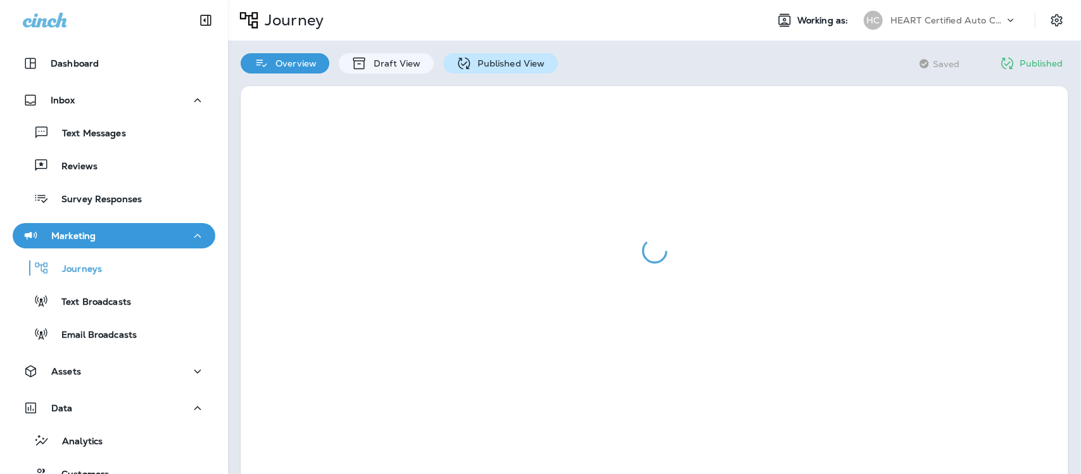
click at [491, 68] on p "Published View" at bounding box center [508, 63] width 73 height 10
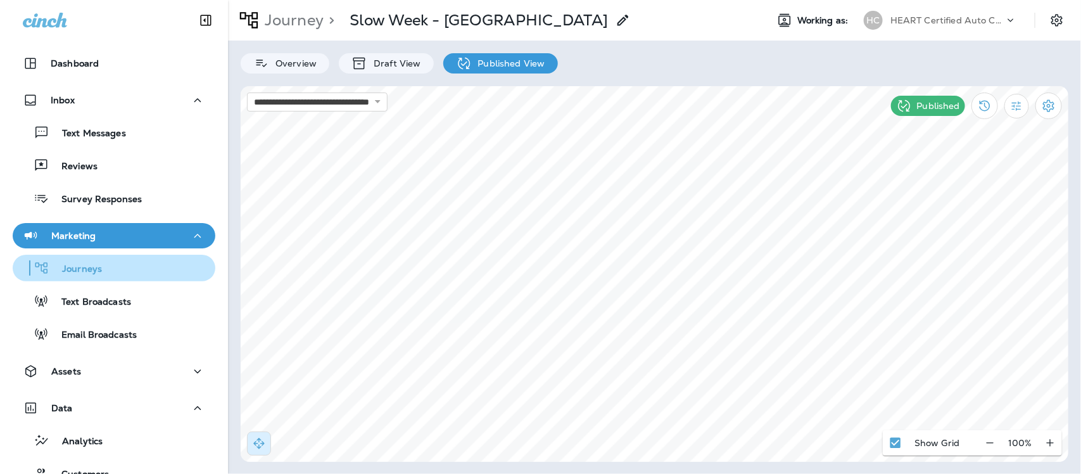
click at [90, 271] on p "Journeys" at bounding box center [75, 270] width 53 height 12
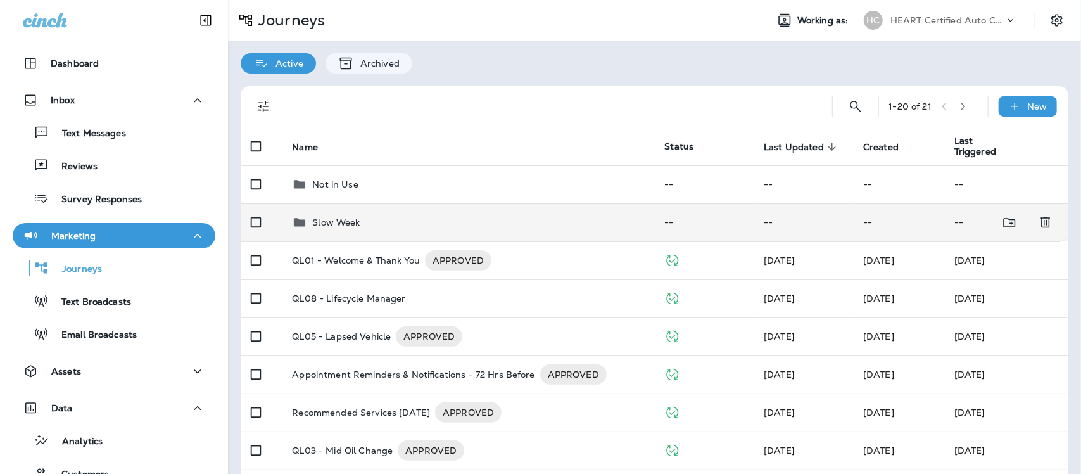
click at [350, 222] on p "Slow Week" at bounding box center [336, 222] width 48 height 10
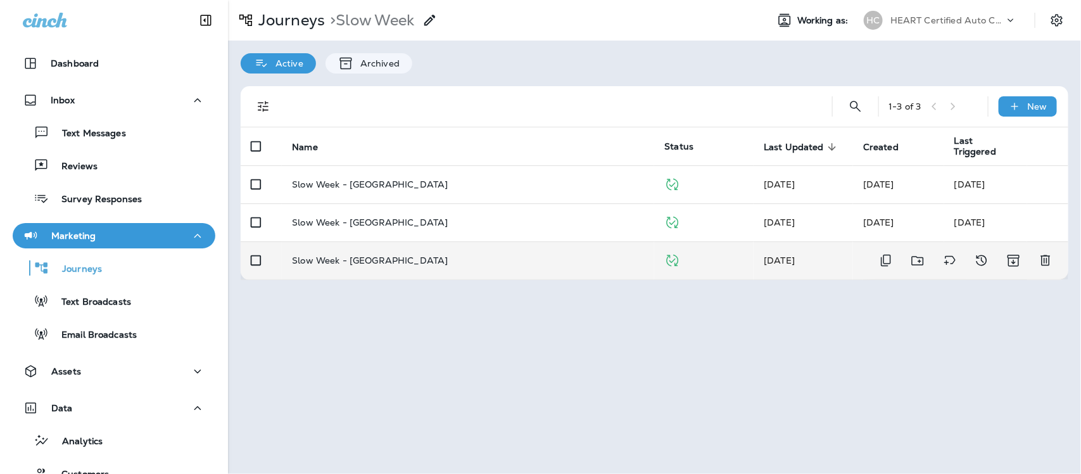
click at [376, 260] on p "Slow Week - [GEOGRAPHIC_DATA]" at bounding box center [370, 260] width 156 height 10
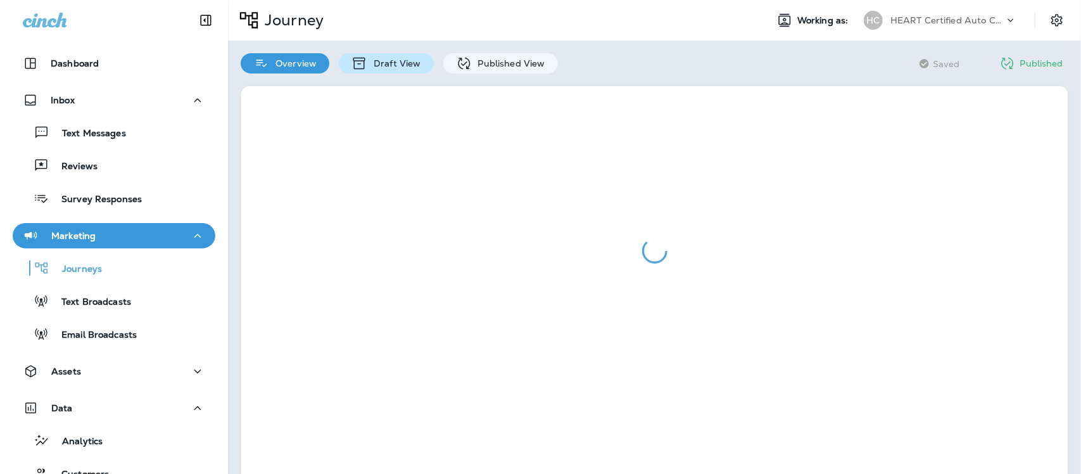
click at [401, 61] on p "Draft View" at bounding box center [393, 63] width 53 height 10
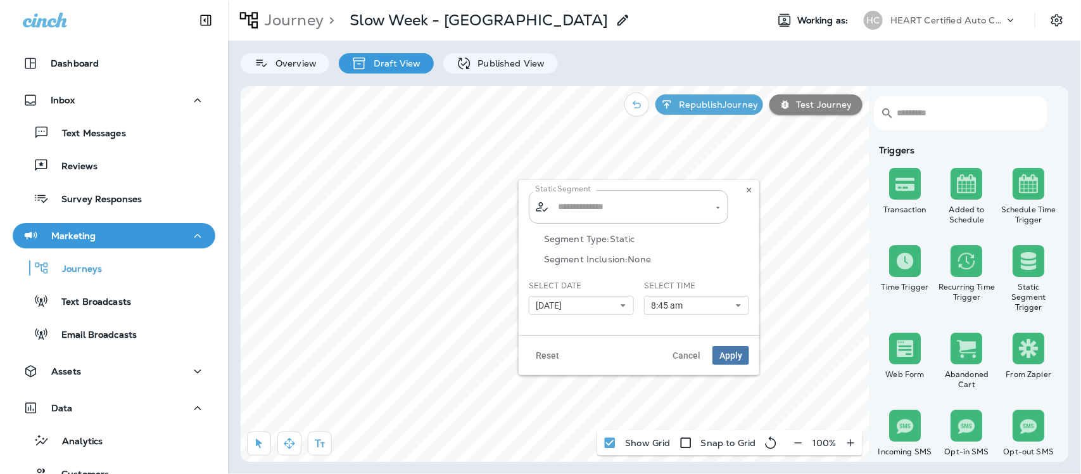
type input "**********"
click at [620, 308] on icon at bounding box center [624, 306] width 8 height 8
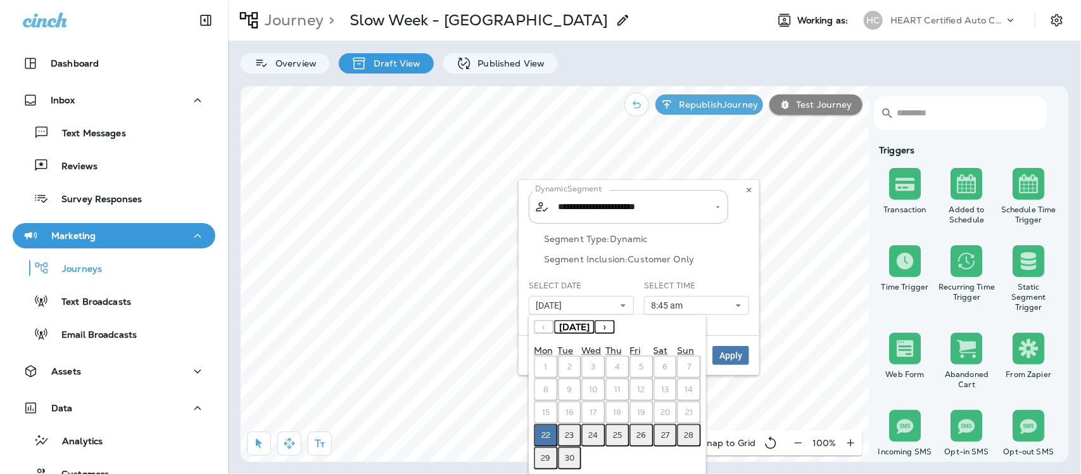
click at [593, 432] on abbr "24" at bounding box center [594, 435] width 10 height 10
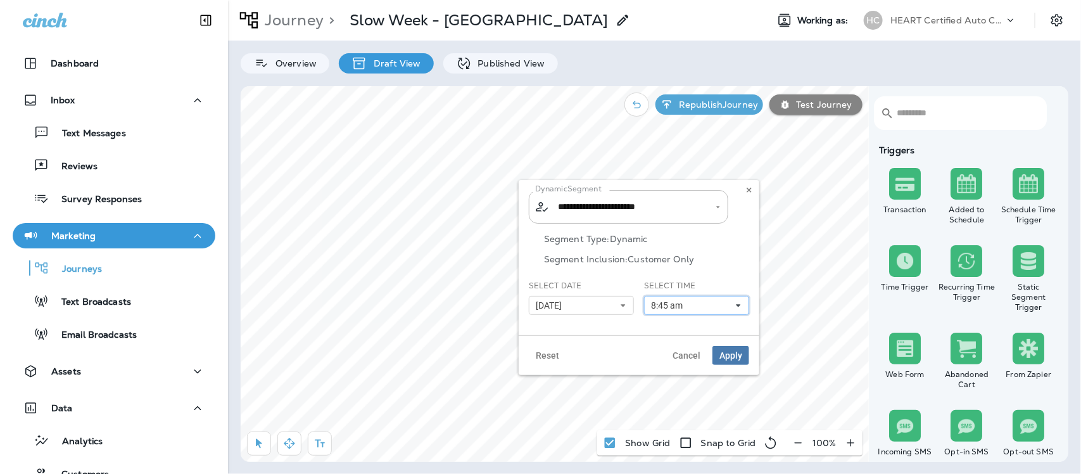
click at [742, 303] on icon at bounding box center [739, 306] width 8 height 8
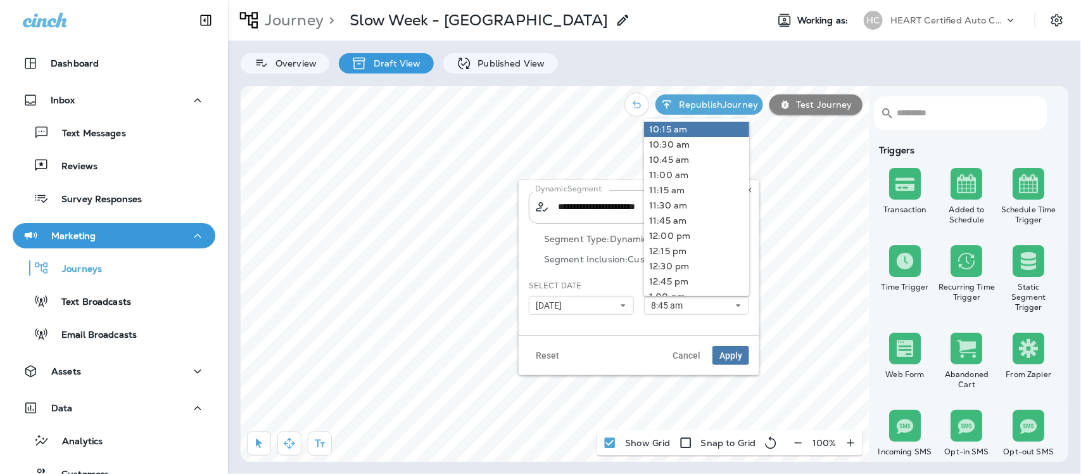
click at [669, 133] on link "10:15 am" at bounding box center [696, 129] width 105 height 15
click at [723, 355] on span "Apply" at bounding box center [731, 355] width 23 height 9
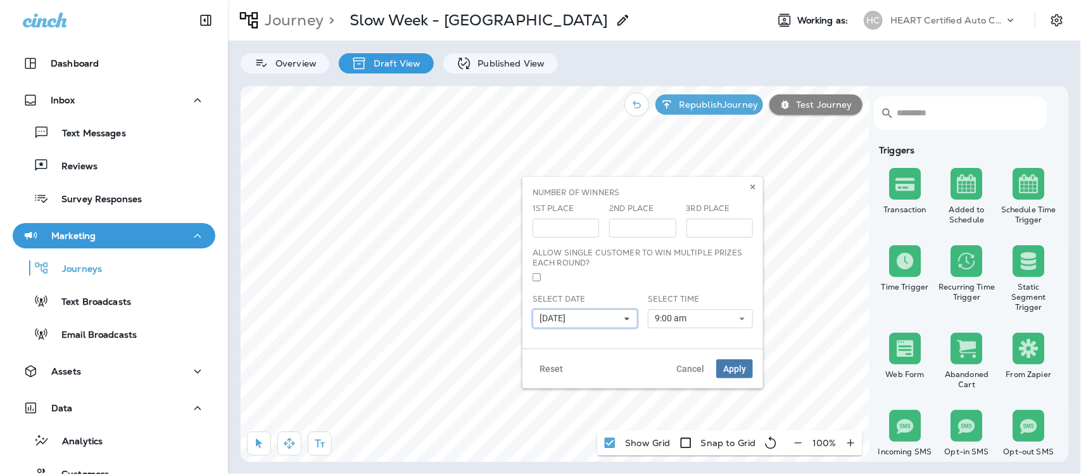
click at [628, 318] on use at bounding box center [627, 318] width 4 height 3
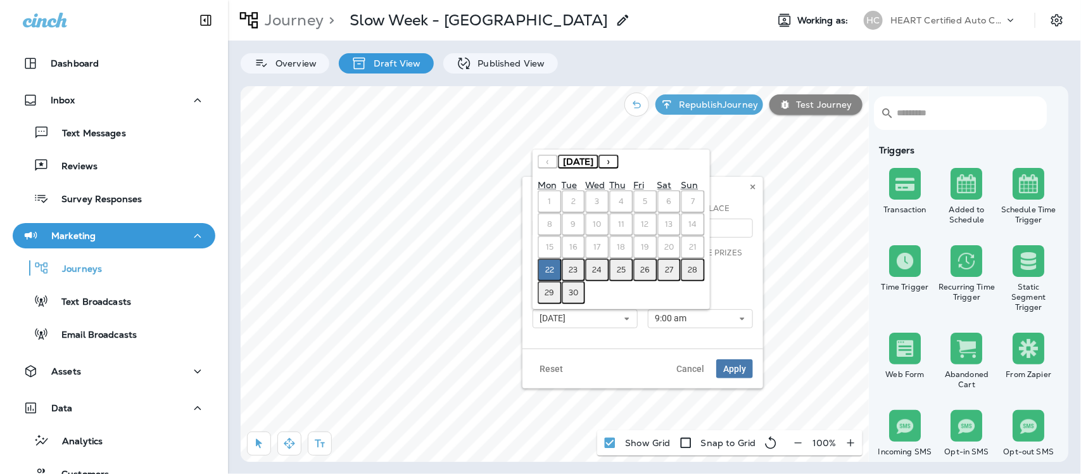
click at [597, 267] on abbr "24" at bounding box center [598, 270] width 10 height 10
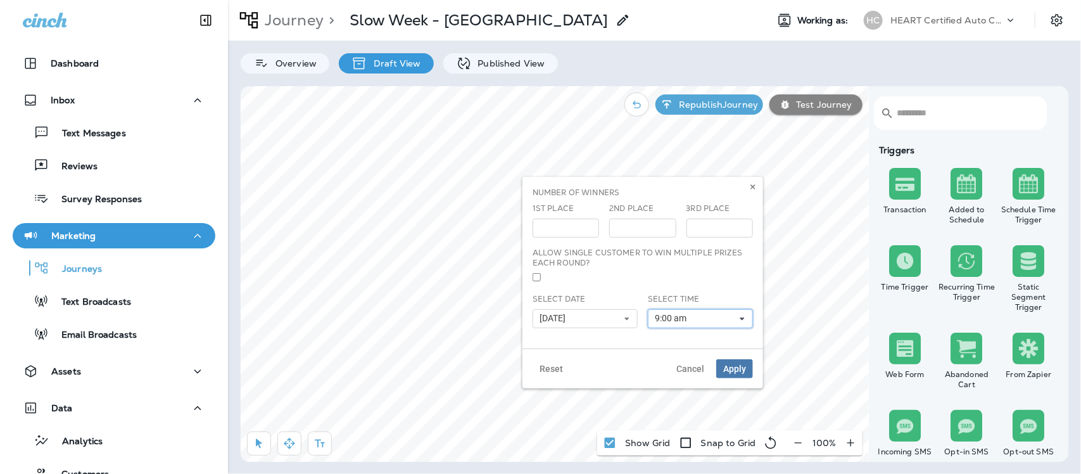
click at [745, 319] on icon at bounding box center [743, 319] width 8 height 8
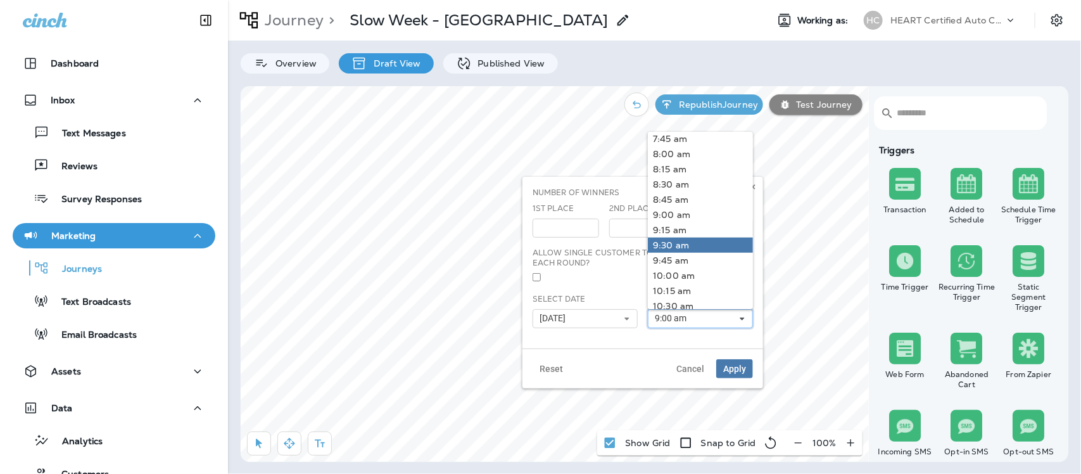
scroll to position [554, 0]
click at [666, 225] on link "10:30 am" at bounding box center [700, 226] width 105 height 15
click at [736, 369] on span "Apply" at bounding box center [735, 368] width 23 height 9
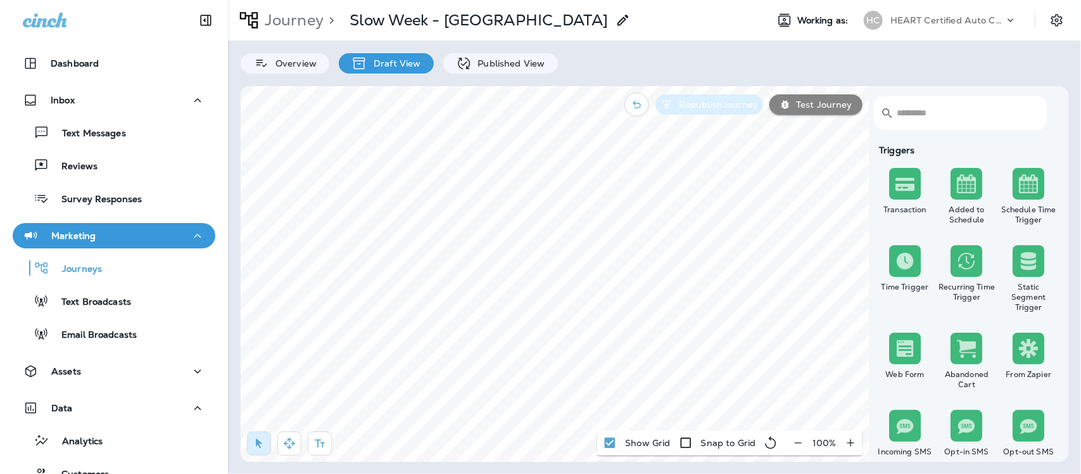
click at [710, 108] on p "Republish Journey" at bounding box center [716, 104] width 84 height 10
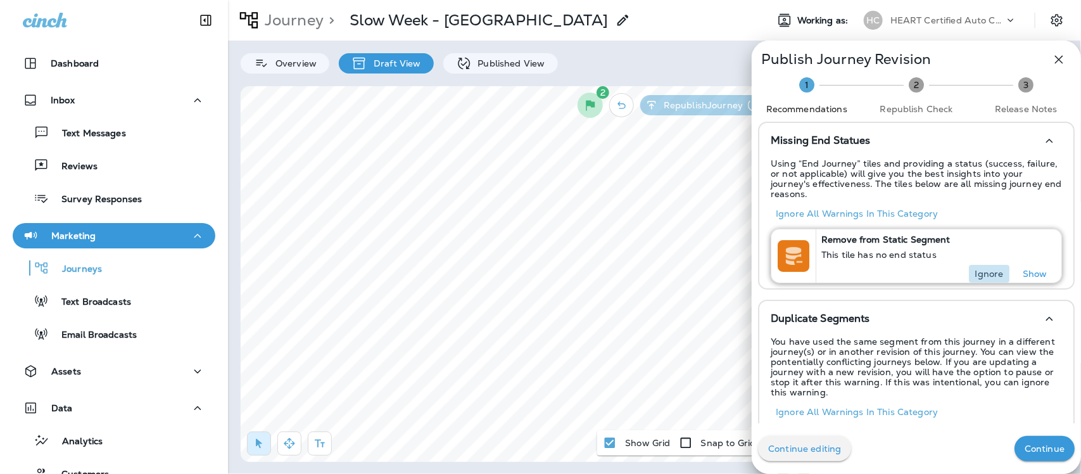
click at [981, 269] on p "Ignore" at bounding box center [990, 274] width 29 height 10
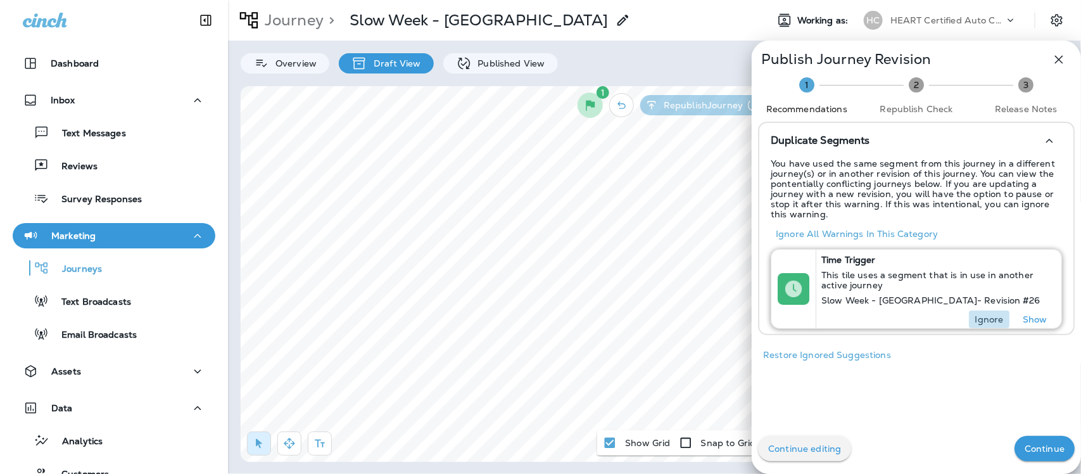
click at [982, 323] on p "Ignore" at bounding box center [990, 319] width 29 height 10
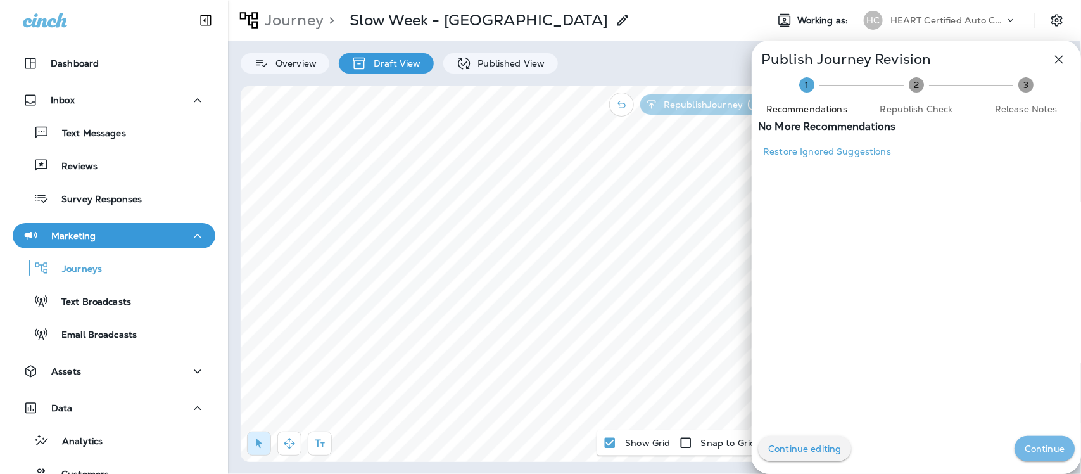
click at [1030, 443] on p "Continue" at bounding box center [1045, 448] width 40 height 10
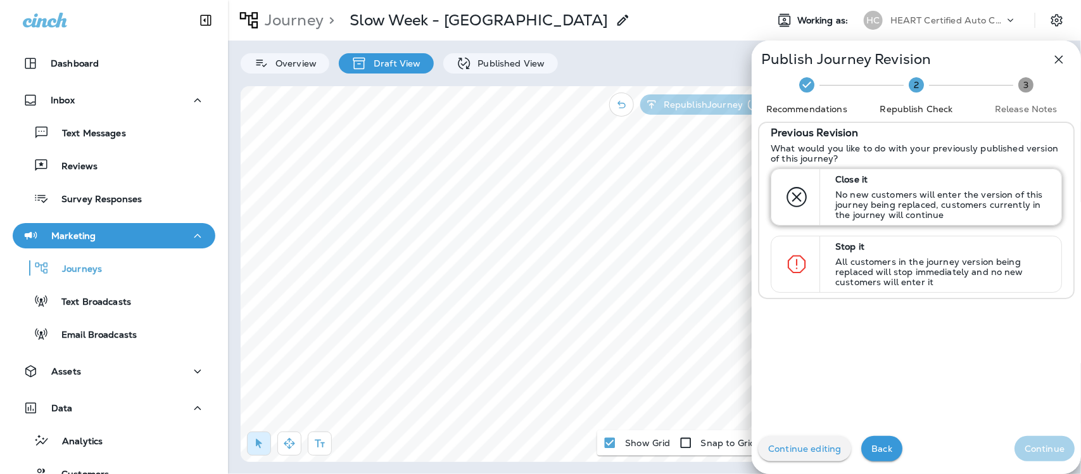
click at [895, 191] on p "No new customers will enter the version of this journey being replaced, custome…" at bounding box center [943, 204] width 215 height 30
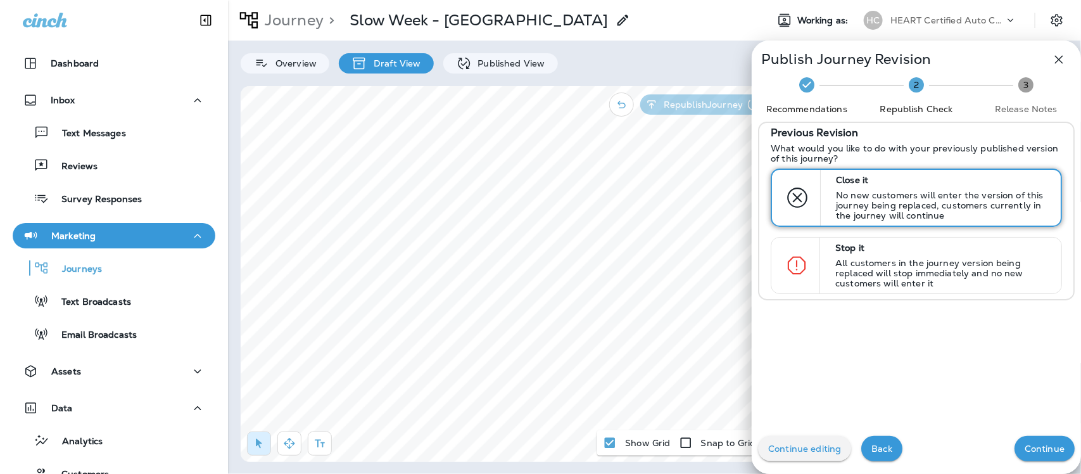
click at [901, 194] on p "No new customers will enter the version of this journey being replaced, custome…" at bounding box center [943, 205] width 214 height 30
click at [1028, 453] on p "Continue" at bounding box center [1045, 448] width 40 height 10
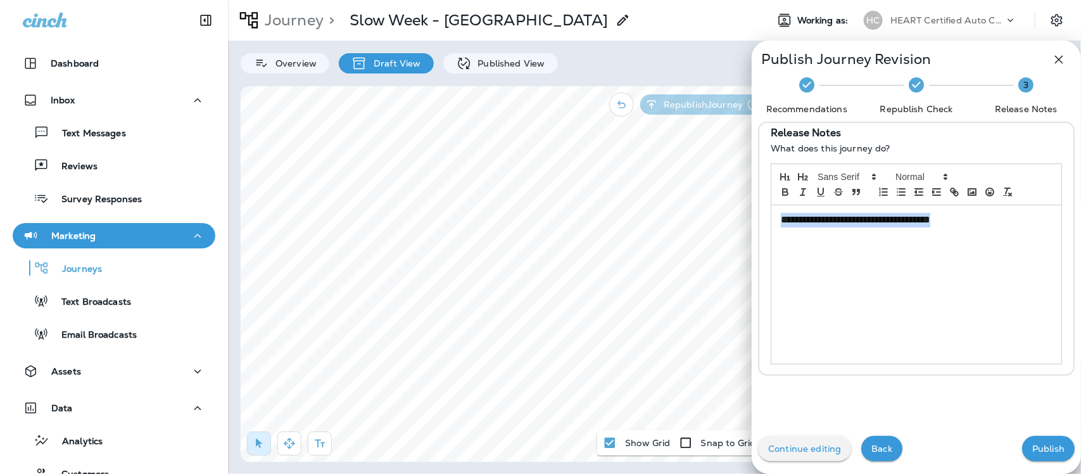
drag, startPoint x: 958, startPoint y: 220, endPoint x: 704, endPoint y: 239, distance: 254.8
click at [704, 239] on div "**********" at bounding box center [540, 237] width 1081 height 474
click at [1036, 455] on button "Publish" at bounding box center [1049, 448] width 53 height 25
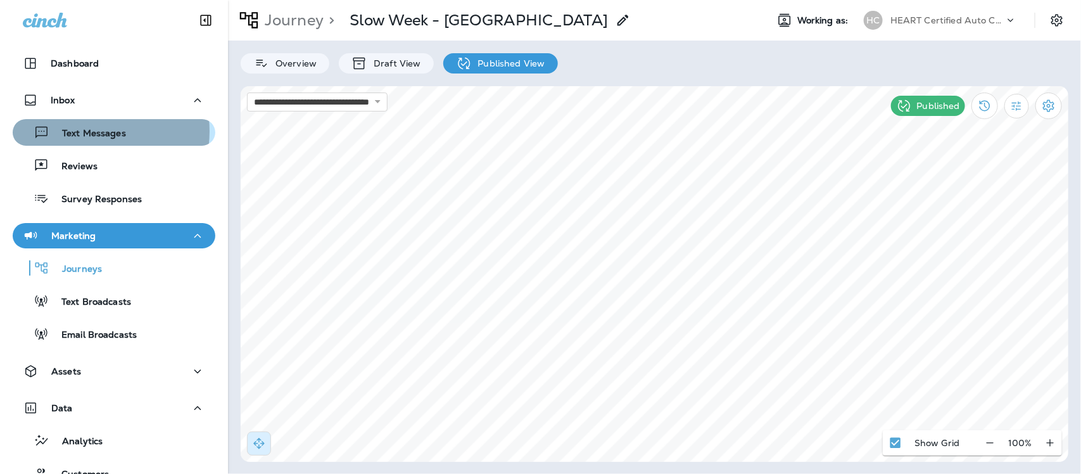
click at [90, 131] on p "Text Messages" at bounding box center [87, 134] width 77 height 12
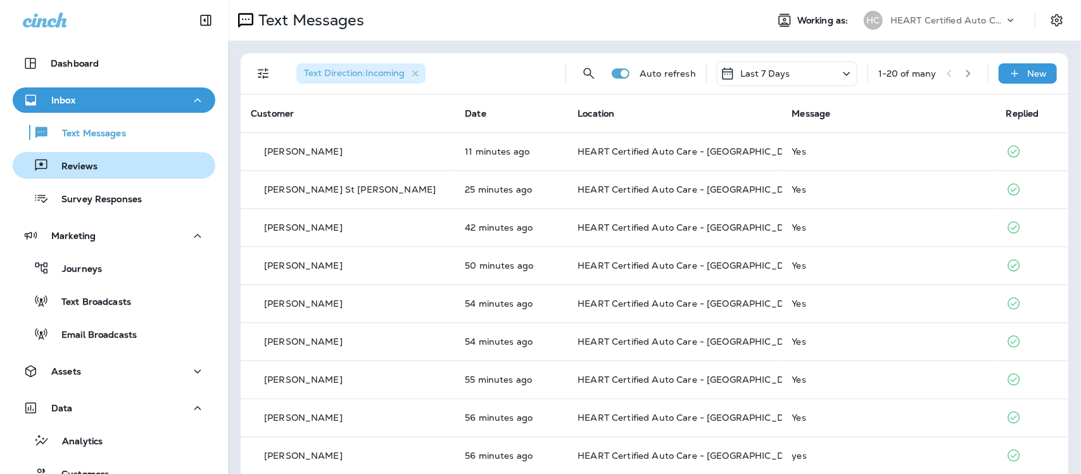
click at [77, 165] on p "Reviews" at bounding box center [73, 167] width 49 height 12
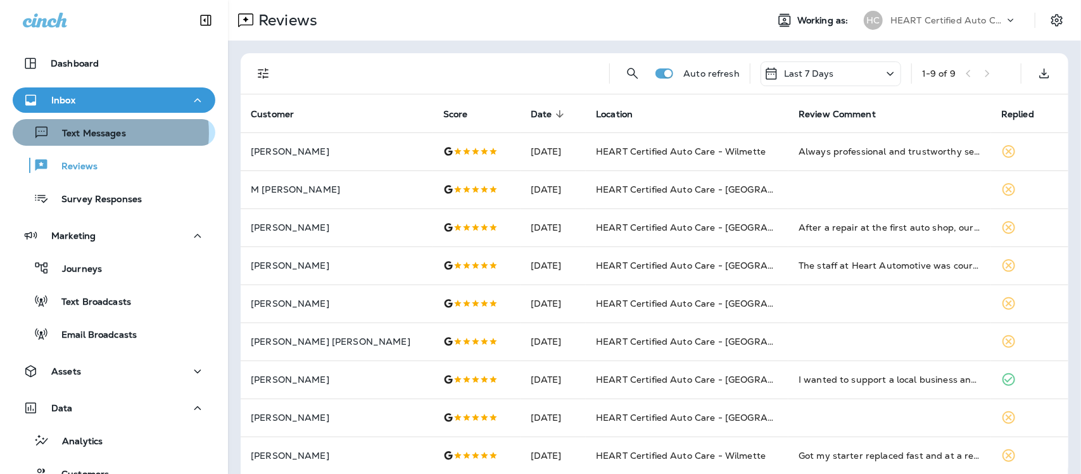
click at [91, 133] on p "Text Messages" at bounding box center [87, 134] width 77 height 12
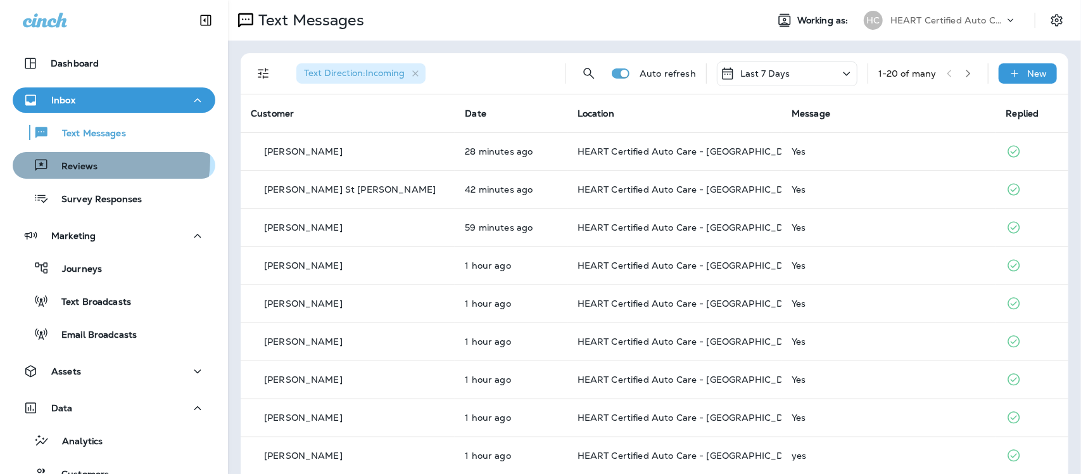
click at [87, 159] on div "Reviews" at bounding box center [58, 165] width 80 height 19
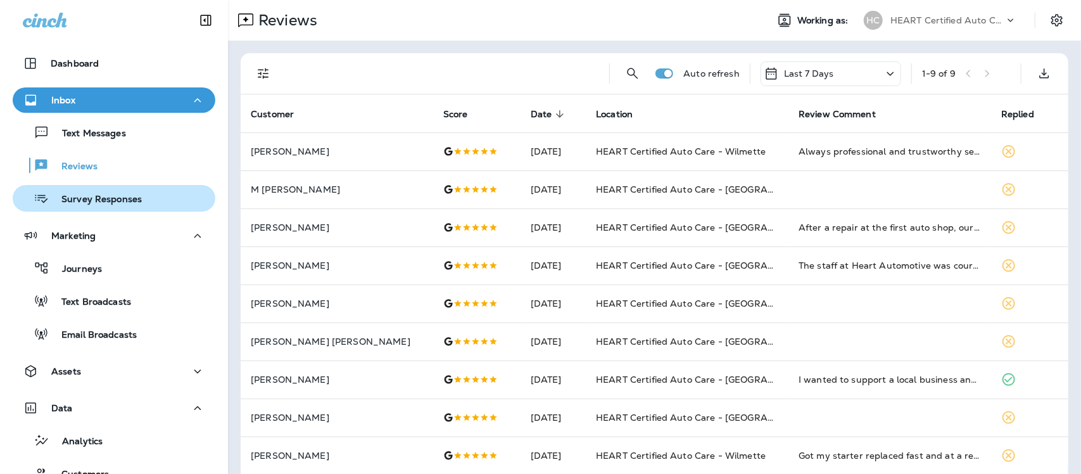
click at [115, 195] on p "Survey Responses" at bounding box center [95, 200] width 93 height 12
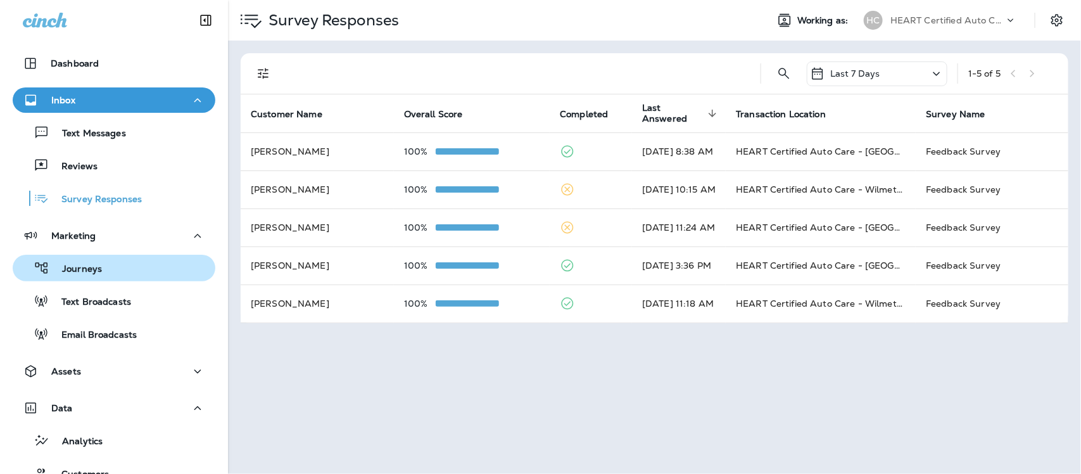
click at [90, 269] on p "Journeys" at bounding box center [75, 270] width 53 height 12
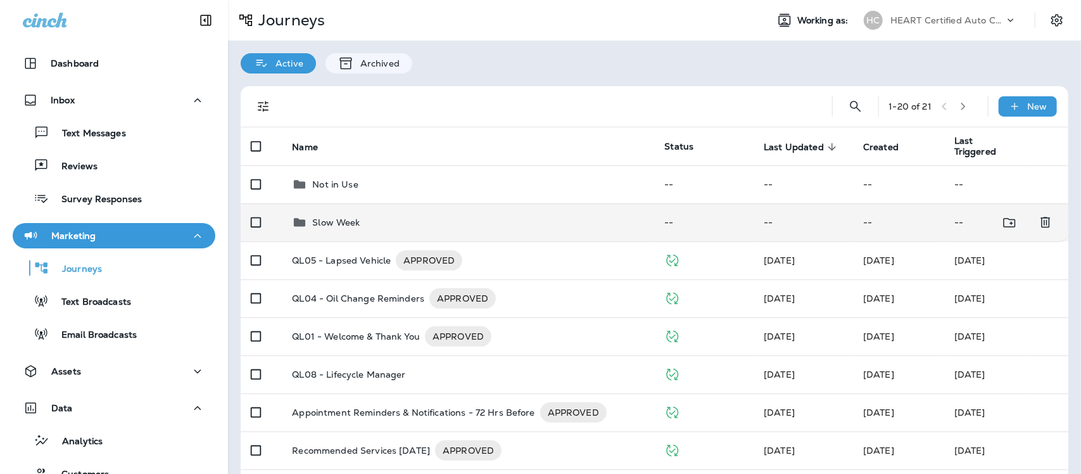
click at [333, 225] on p "Slow Week" at bounding box center [336, 222] width 48 height 10
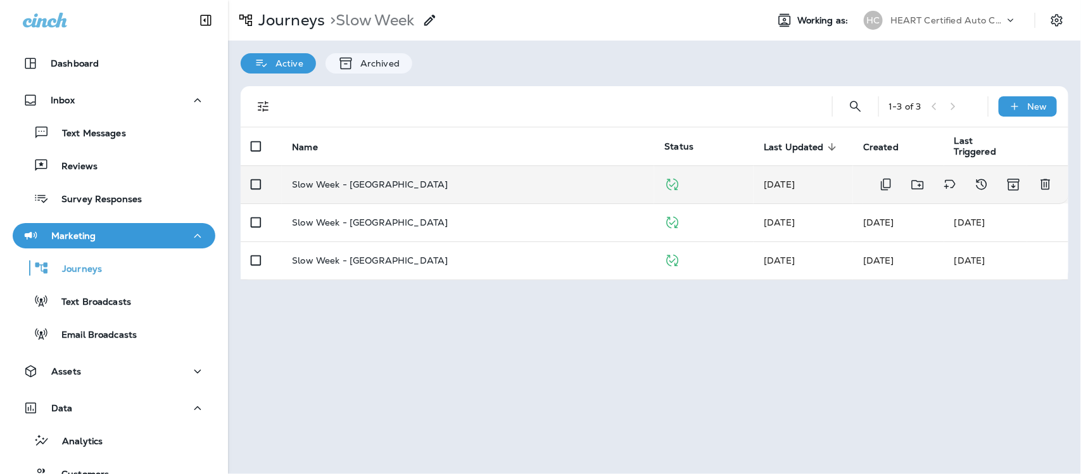
click at [359, 188] on p "Slow Week - [GEOGRAPHIC_DATA]" at bounding box center [370, 184] width 156 height 10
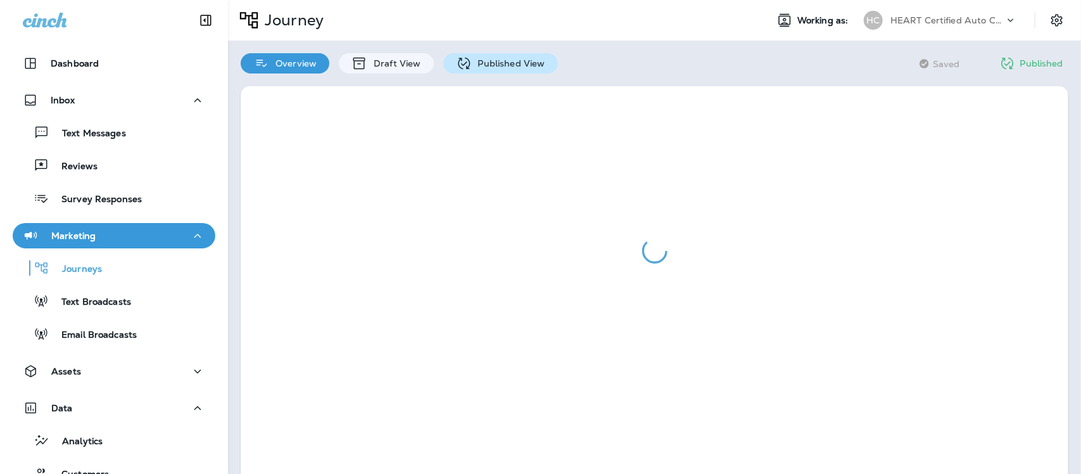
click at [499, 67] on p "Published View" at bounding box center [508, 63] width 73 height 10
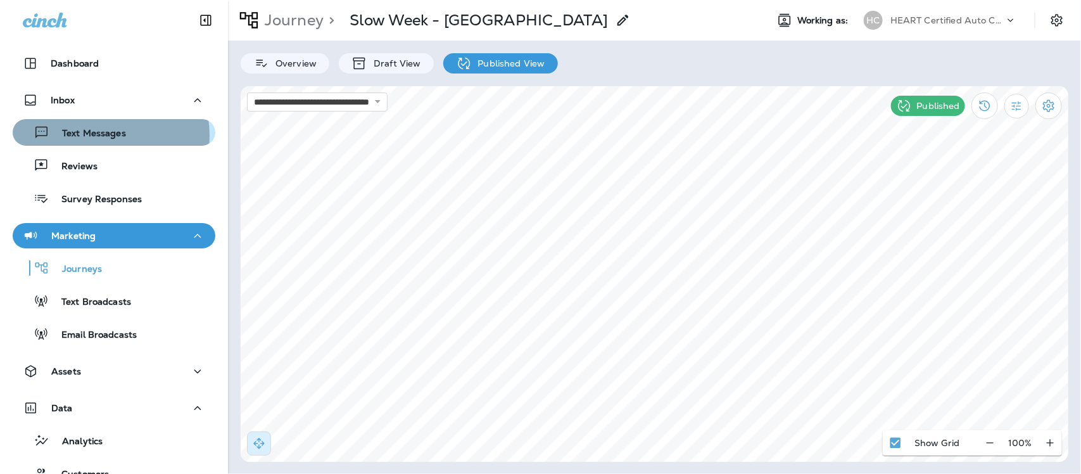
click at [103, 135] on p "Text Messages" at bounding box center [87, 134] width 77 height 12
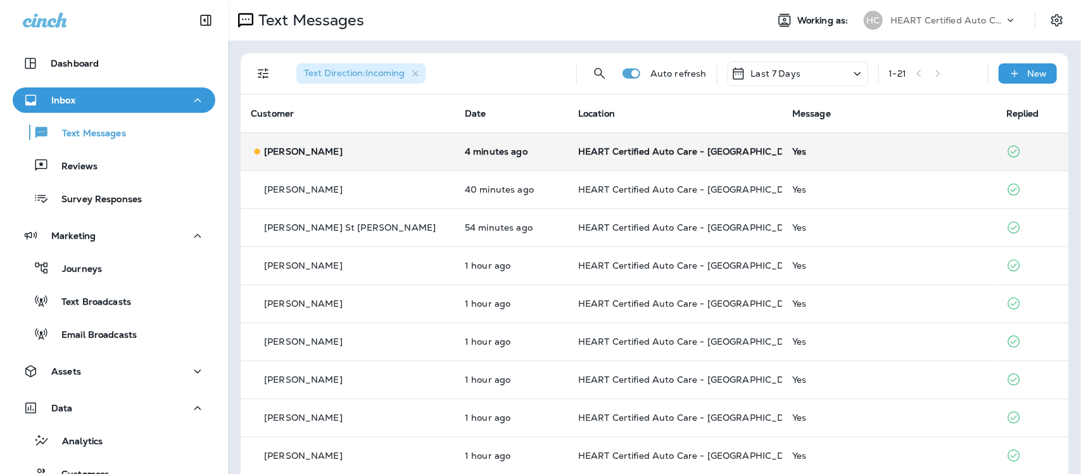
click at [793, 154] on div "Yes" at bounding box center [890, 151] width 194 height 10
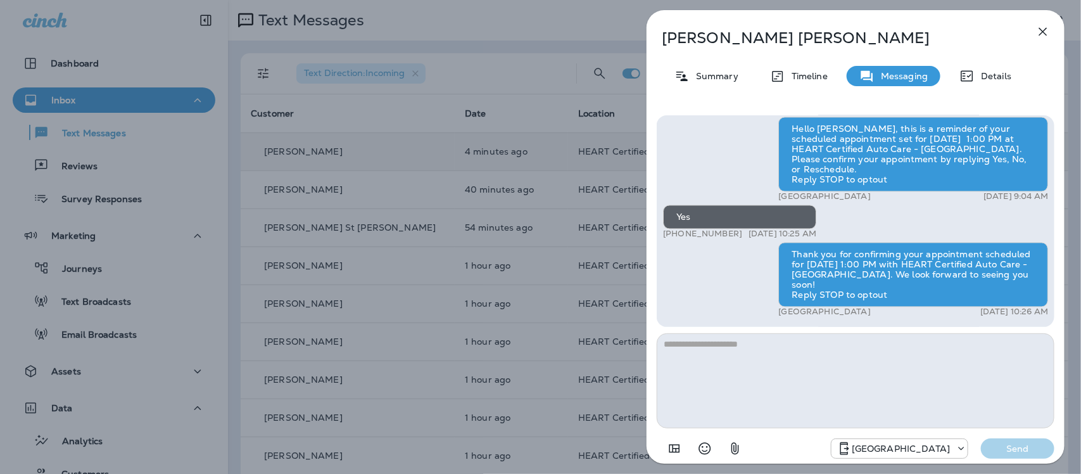
click at [1043, 30] on icon "button" at bounding box center [1044, 32] width 8 height 8
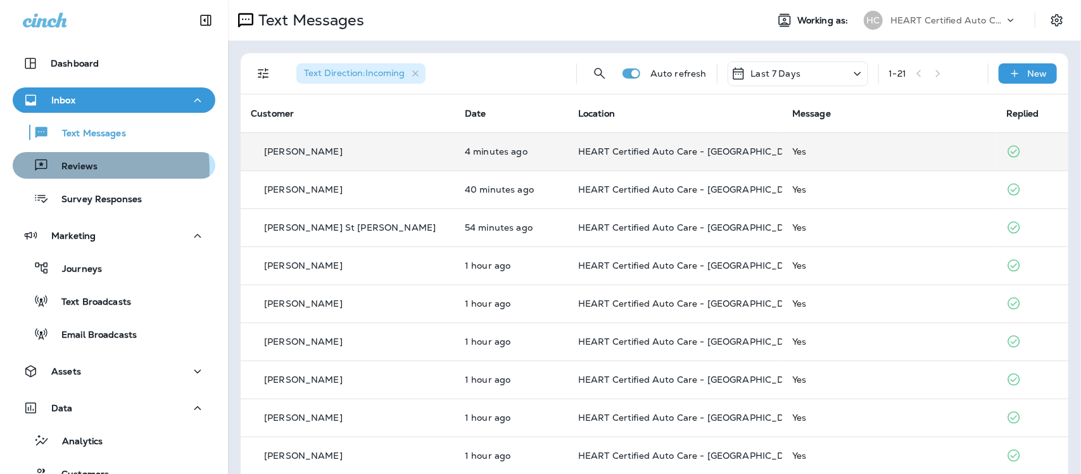
click at [67, 170] on p "Reviews" at bounding box center [73, 167] width 49 height 12
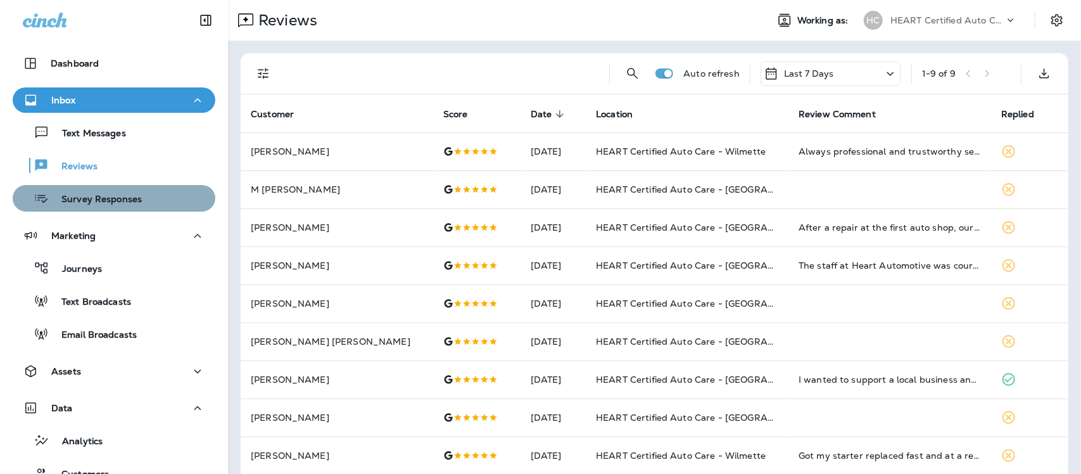
click at [120, 200] on p "Survey Responses" at bounding box center [95, 200] width 93 height 12
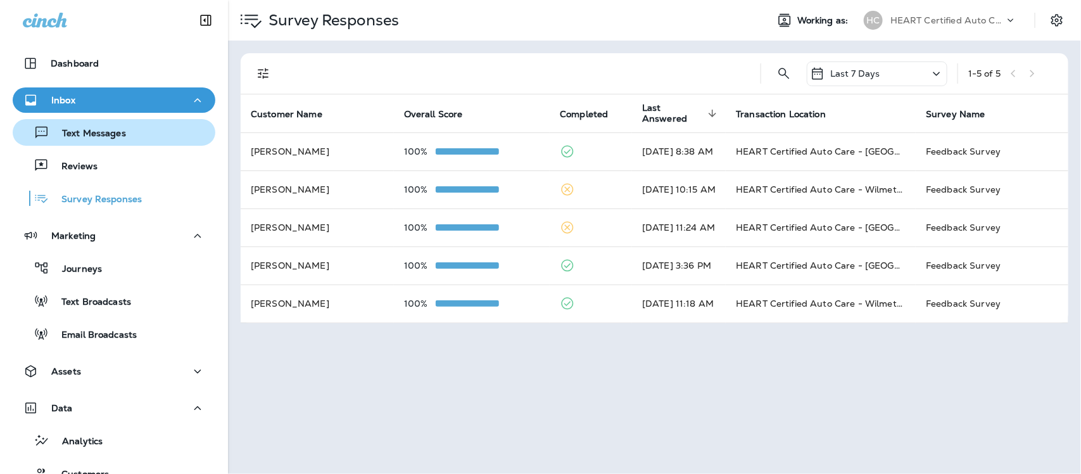
click at [103, 134] on p "Text Messages" at bounding box center [87, 134] width 77 height 12
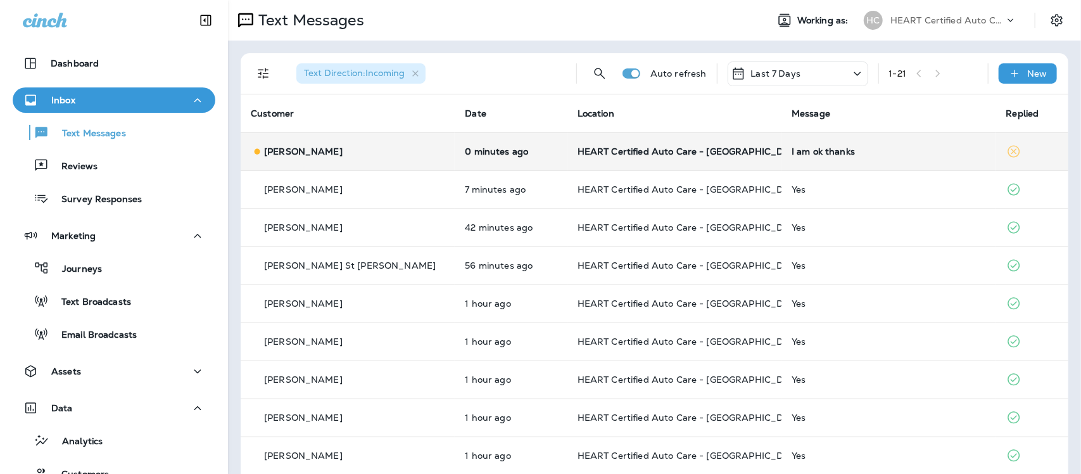
click at [698, 157] on td "HEART Certified Auto Care - [GEOGRAPHIC_DATA]" at bounding box center [675, 151] width 214 height 38
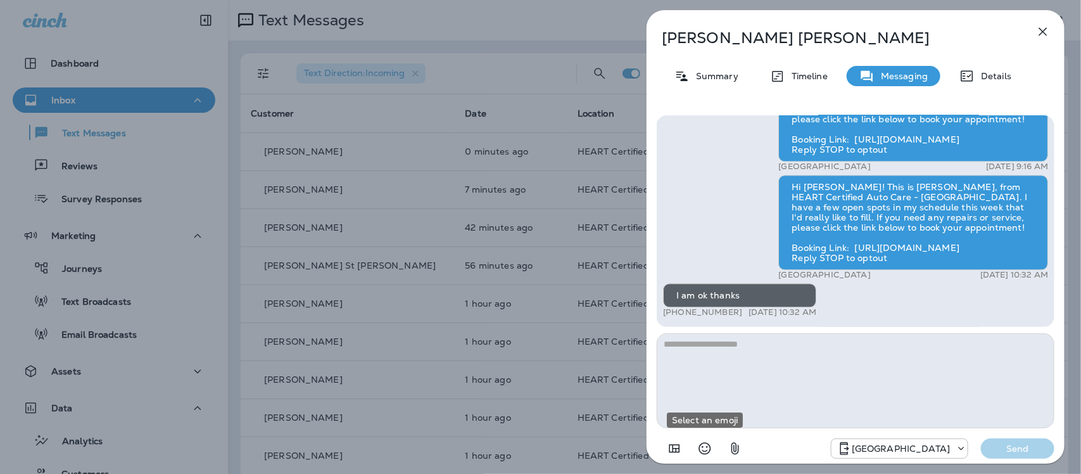
click at [706, 447] on icon "Select an emoji" at bounding box center [705, 448] width 15 height 15
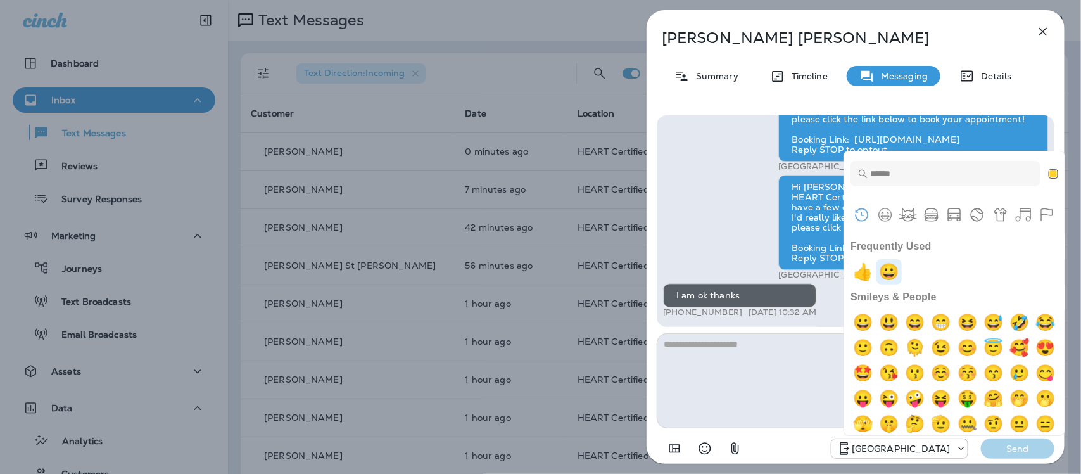
click at [895, 270] on img "grinning" at bounding box center [889, 271] width 25 height 25
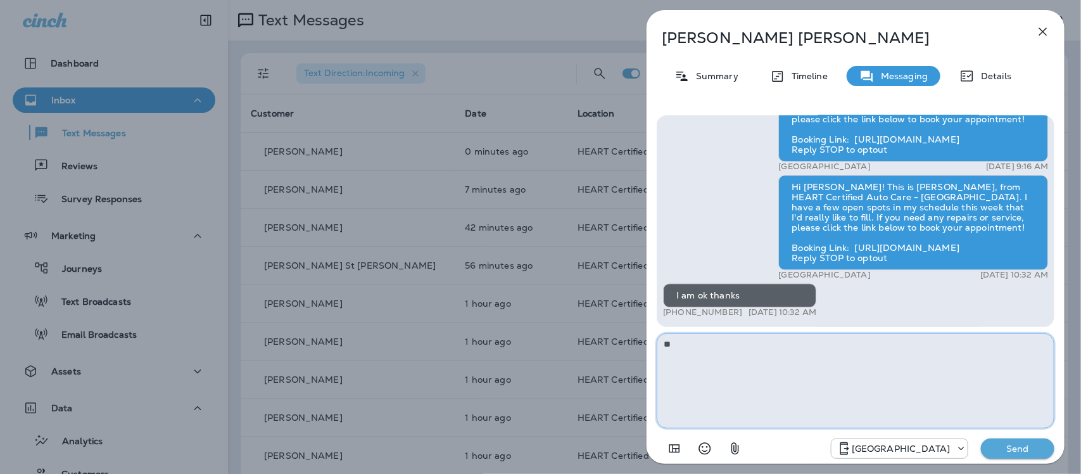
click at [801, 339] on textarea "**" at bounding box center [856, 380] width 398 height 95
type textarea "**********"
click at [1014, 454] on p "Send" at bounding box center [1017, 448] width 53 height 11
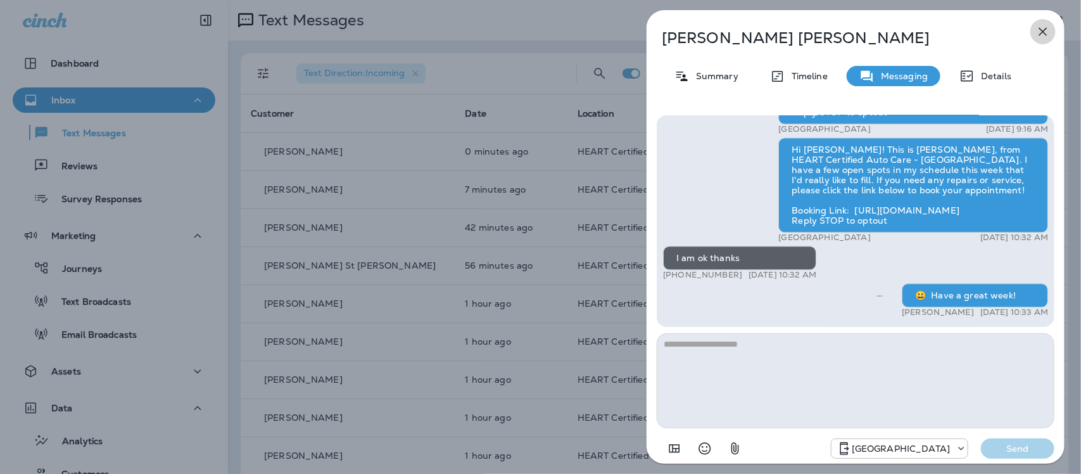
click at [1038, 26] on icon "button" at bounding box center [1043, 31] width 15 height 15
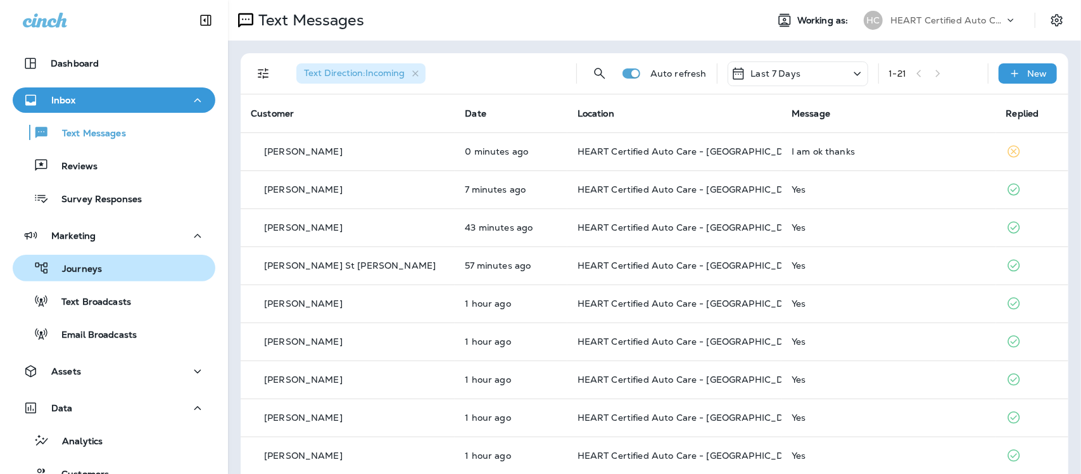
click at [92, 271] on p "Journeys" at bounding box center [75, 270] width 53 height 12
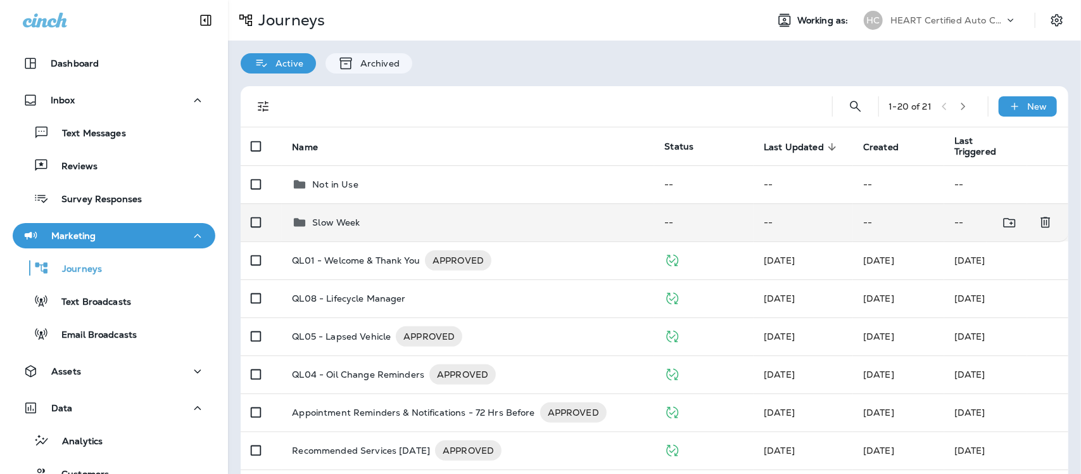
click at [343, 223] on p "Slow Week" at bounding box center [336, 222] width 48 height 10
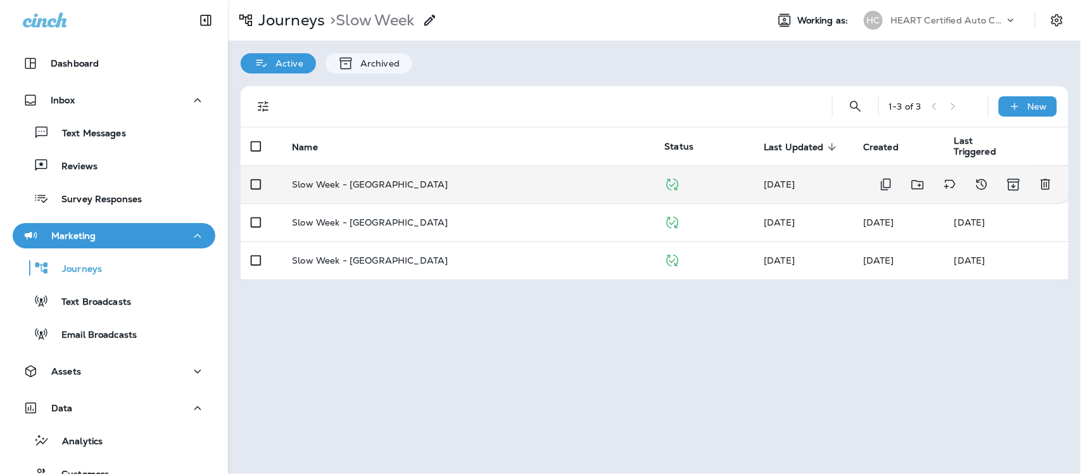
click at [358, 181] on p "Slow Week - [GEOGRAPHIC_DATA]" at bounding box center [370, 184] width 156 height 10
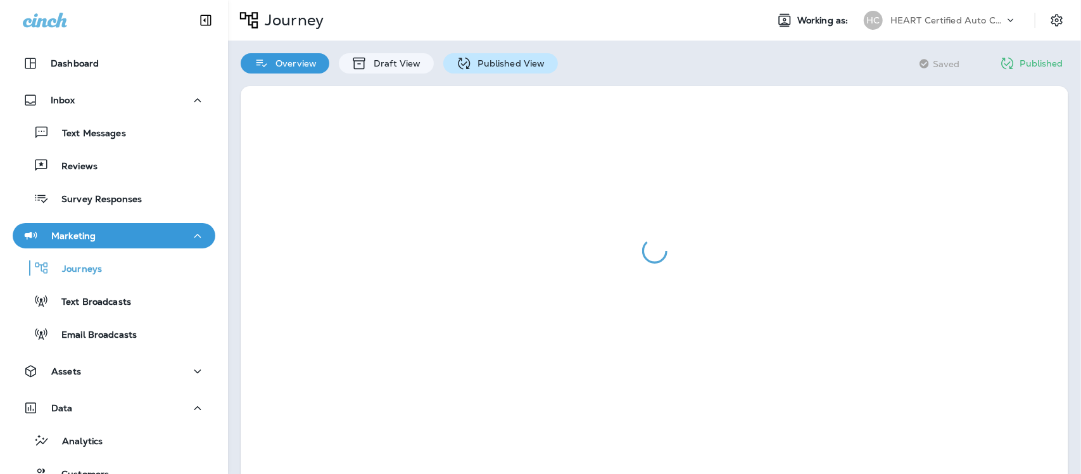
click at [499, 65] on p "Published View" at bounding box center [508, 63] width 73 height 10
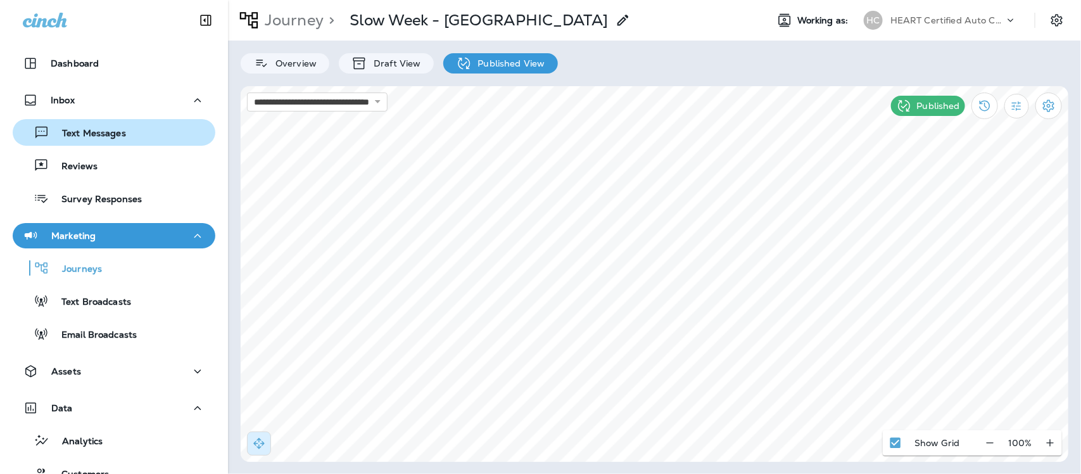
click at [79, 134] on p "Text Messages" at bounding box center [87, 134] width 77 height 12
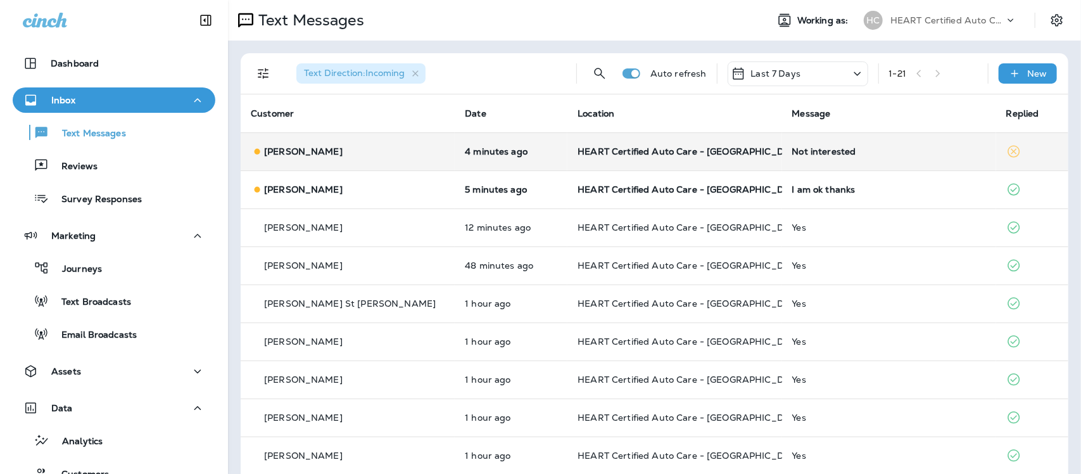
click at [793, 150] on div "Not interested" at bounding box center [890, 151] width 194 height 10
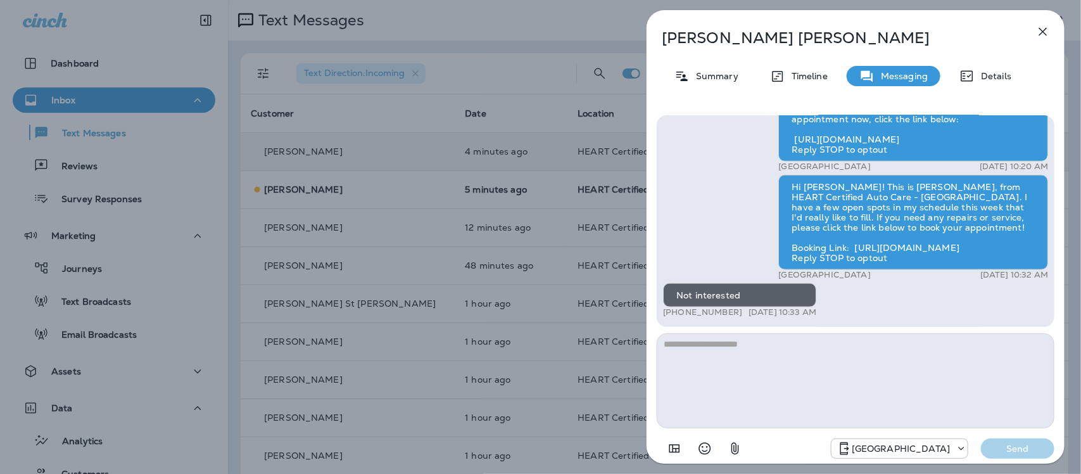
click at [1038, 26] on icon "button" at bounding box center [1043, 31] width 15 height 15
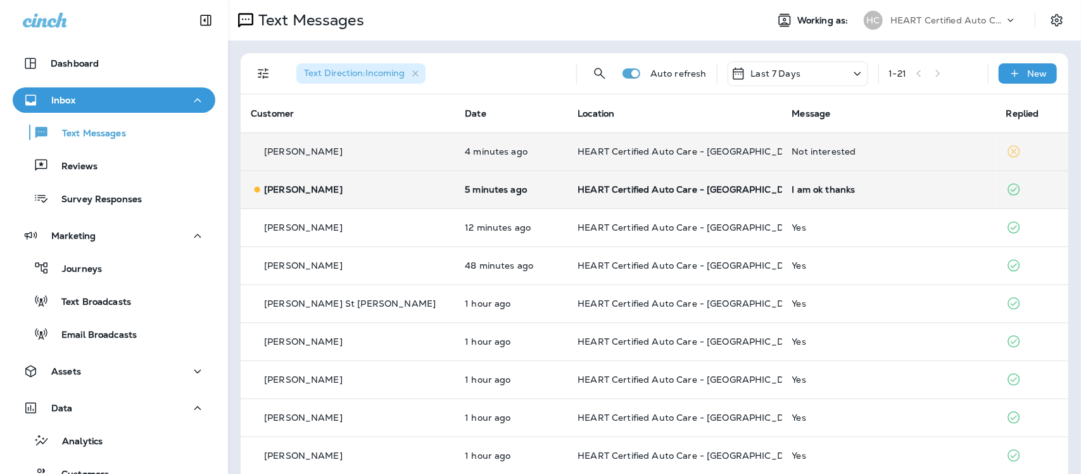
click at [805, 188] on div "I am ok thanks" at bounding box center [890, 189] width 194 height 10
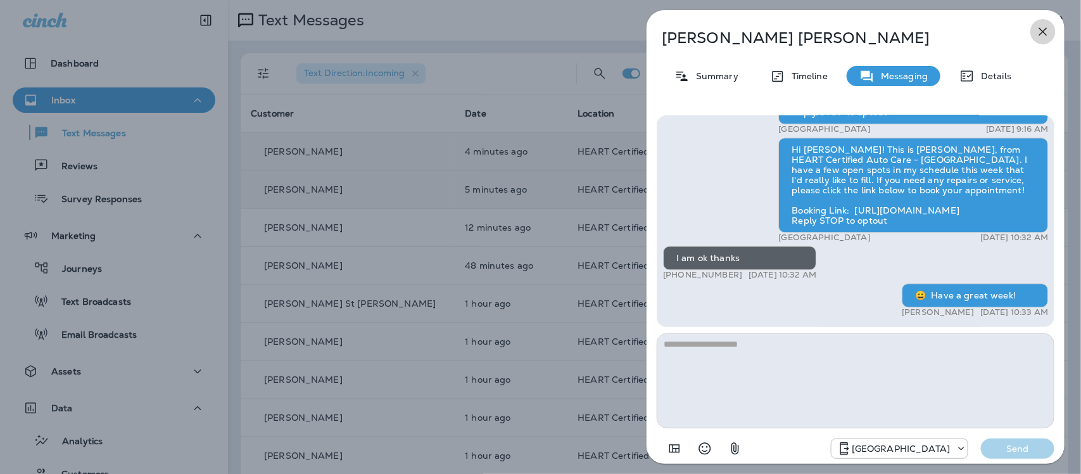
click at [1045, 32] on icon "button" at bounding box center [1043, 31] width 15 height 15
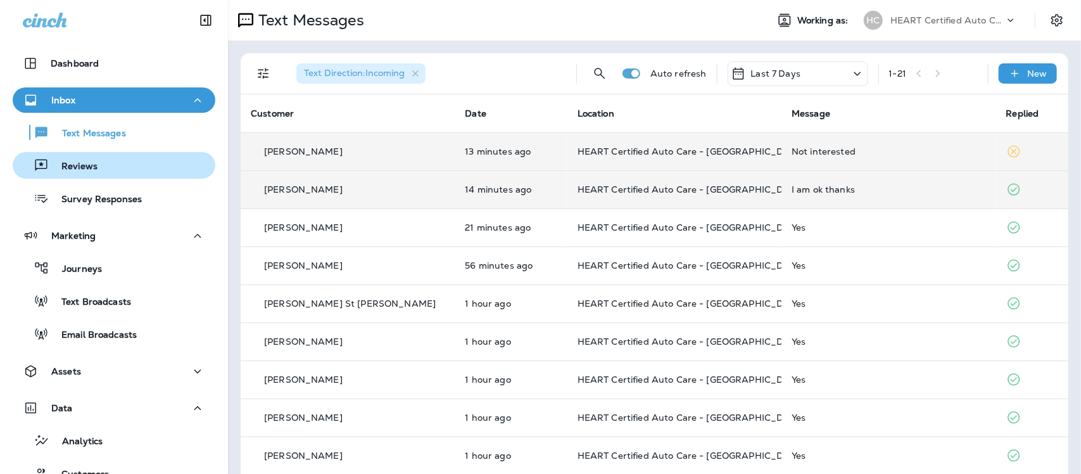
click at [86, 165] on p "Reviews" at bounding box center [73, 167] width 49 height 12
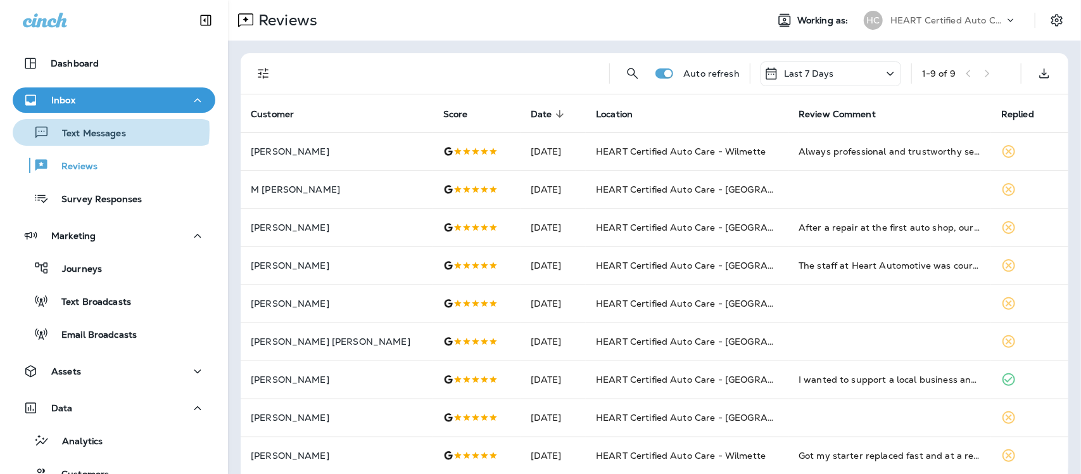
drag, startPoint x: 105, startPoint y: 130, endPoint x: 92, endPoint y: 23, distance: 107.8
click at [103, 123] on div "Text Messages" at bounding box center [72, 132] width 108 height 19
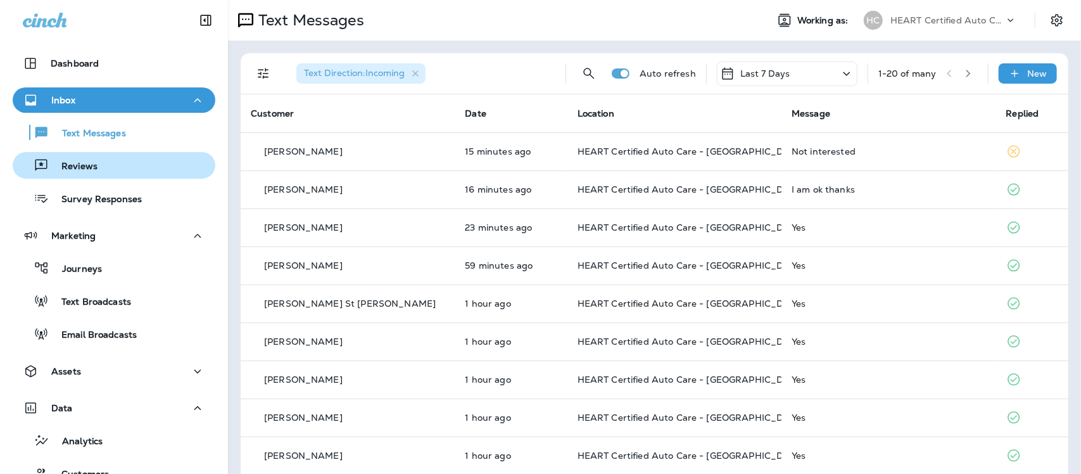
click at [82, 159] on div "Reviews" at bounding box center [58, 165] width 80 height 19
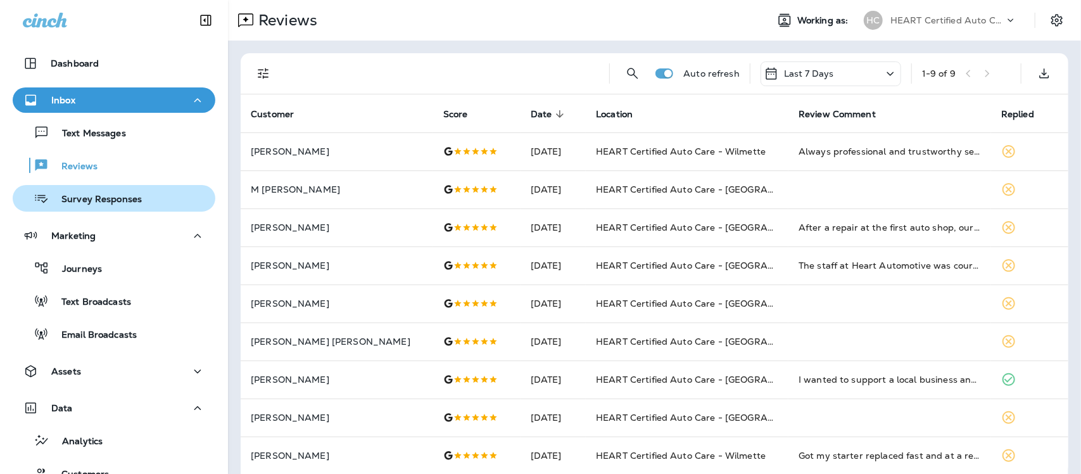
click at [101, 203] on p "Survey Responses" at bounding box center [95, 200] width 93 height 12
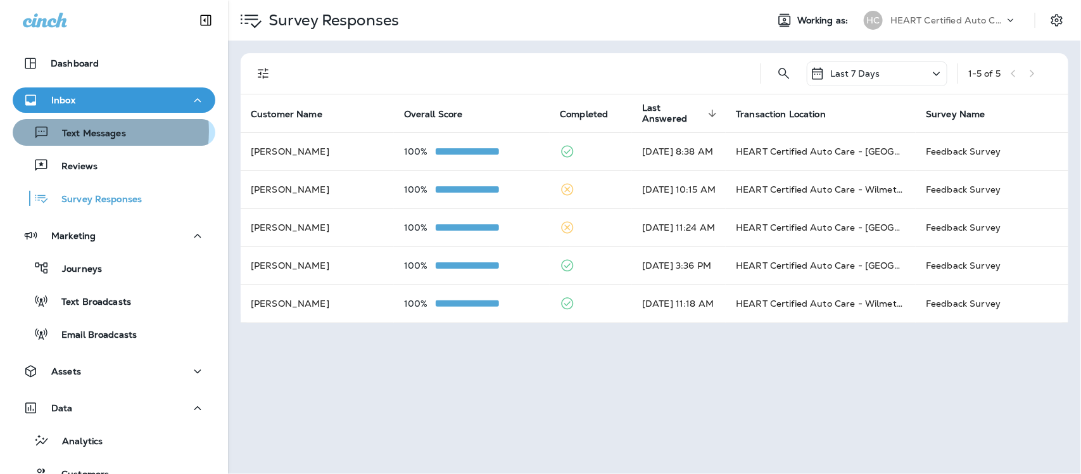
click at [80, 131] on p "Text Messages" at bounding box center [87, 134] width 77 height 12
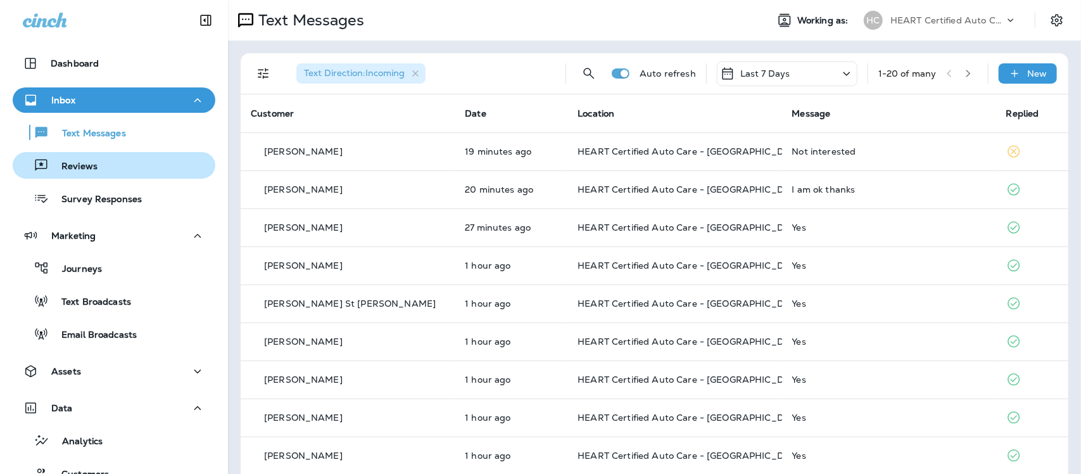
click at [90, 166] on p "Reviews" at bounding box center [73, 167] width 49 height 12
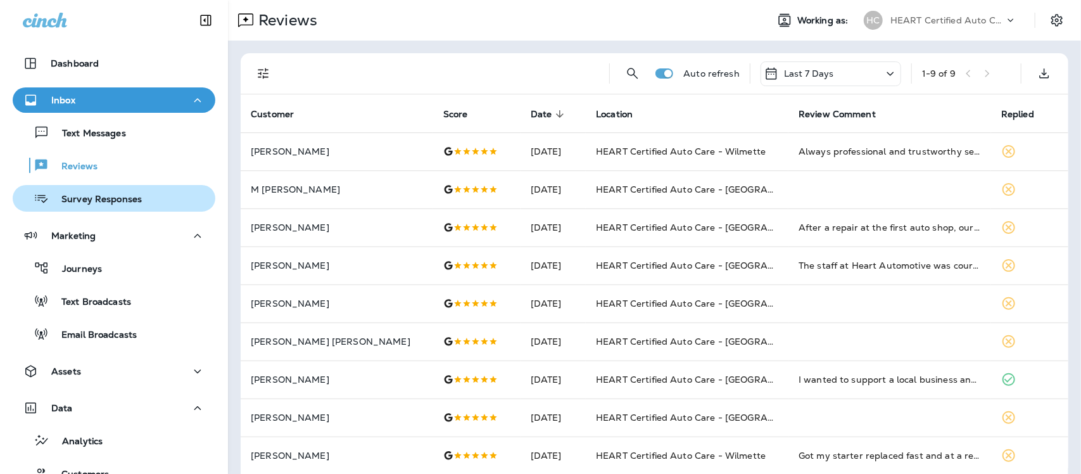
click at [124, 200] on p "Survey Responses" at bounding box center [95, 200] width 93 height 12
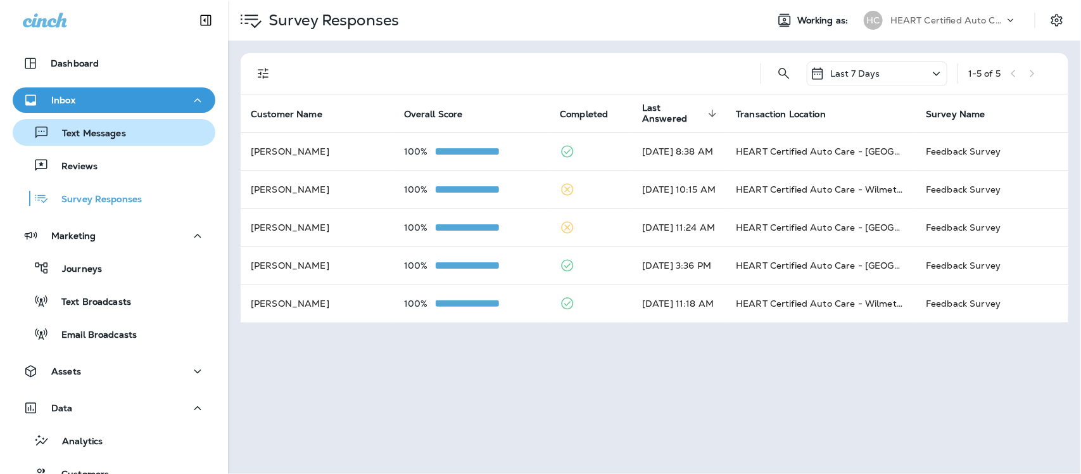
click at [91, 132] on p "Text Messages" at bounding box center [87, 134] width 77 height 12
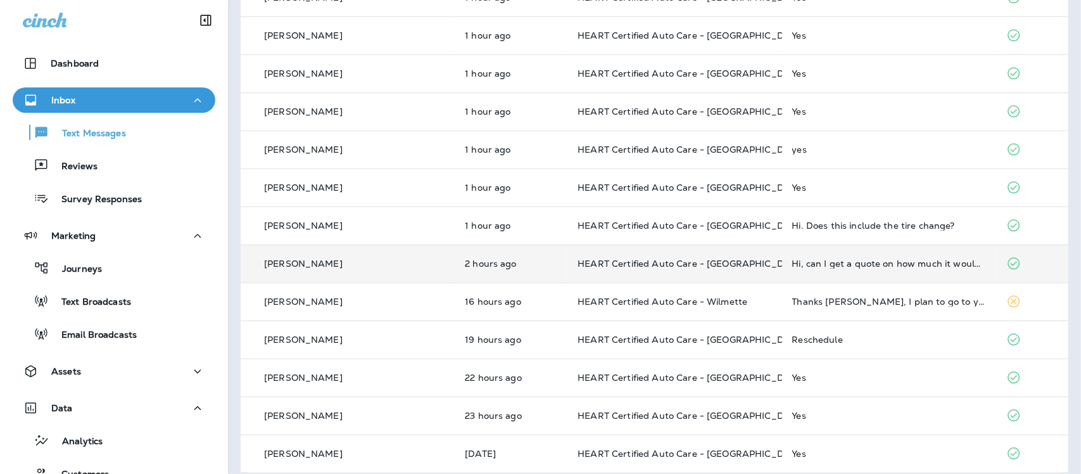
scroll to position [431, 0]
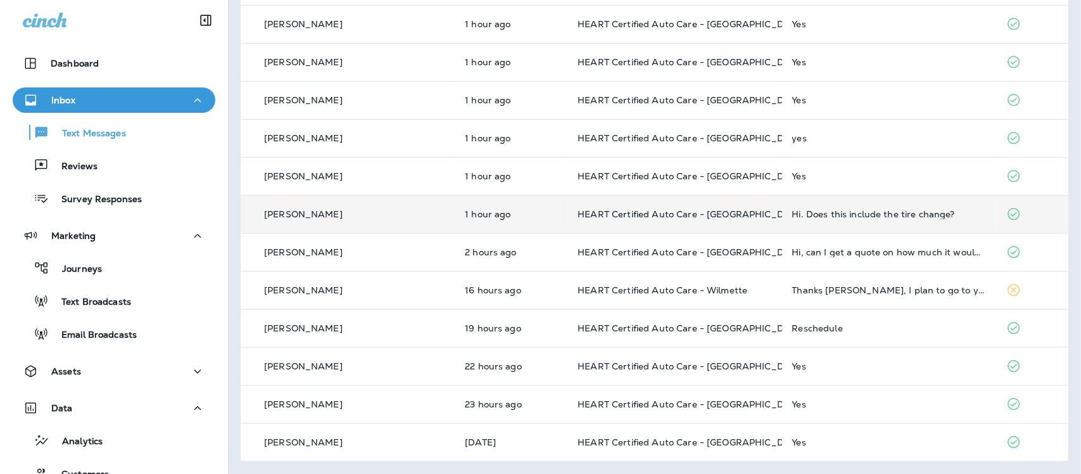
click at [793, 213] on div "Hi. Does this include the tire change?" at bounding box center [890, 214] width 194 height 10
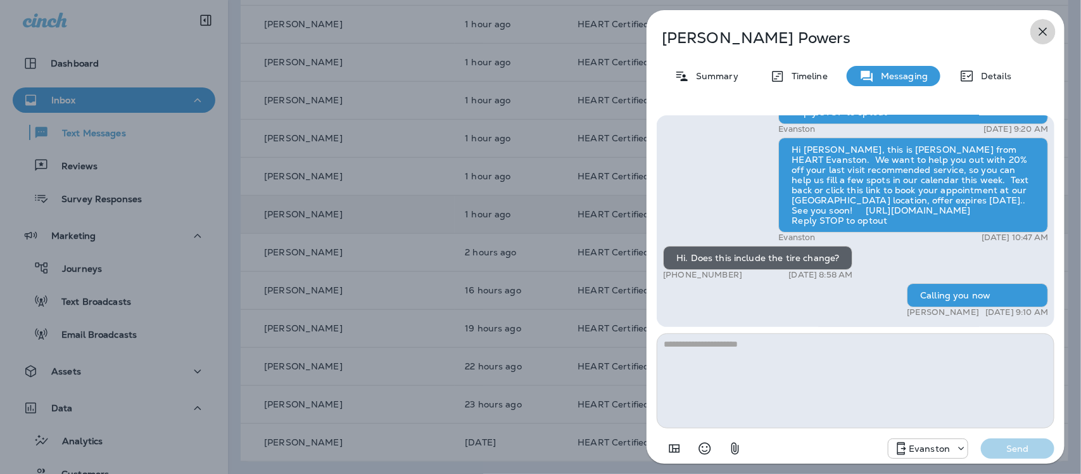
click at [1041, 27] on icon "button" at bounding box center [1043, 31] width 15 height 15
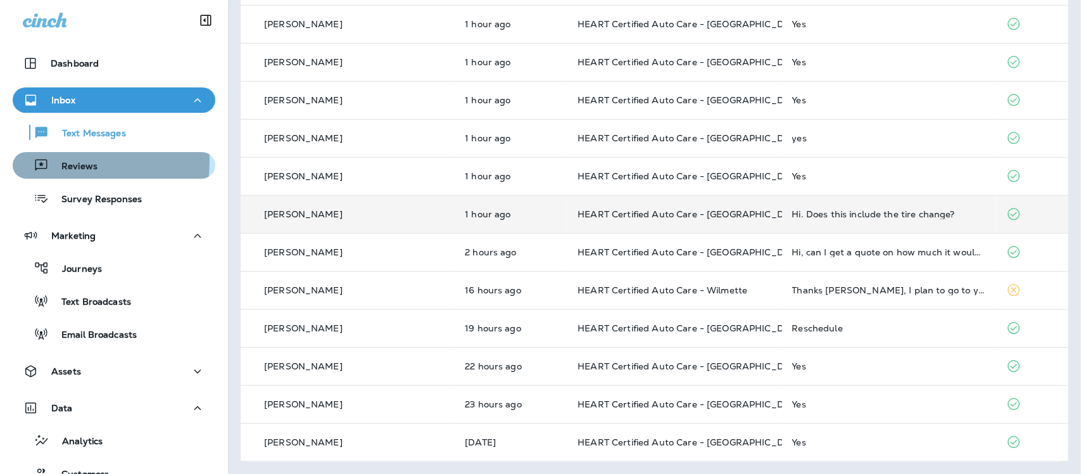
click at [68, 162] on p "Reviews" at bounding box center [73, 167] width 49 height 12
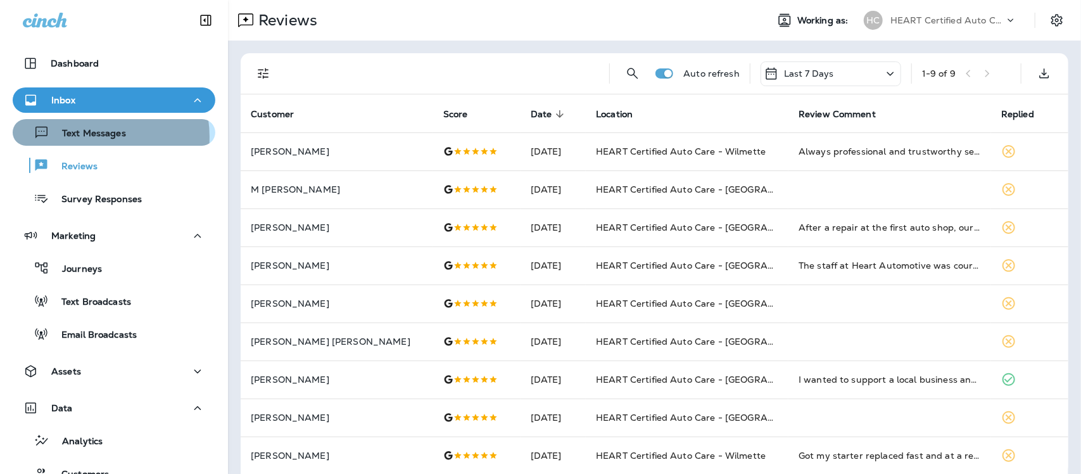
click at [89, 137] on p "Text Messages" at bounding box center [87, 134] width 77 height 12
